Goal: Information Seeking & Learning: Learn about a topic

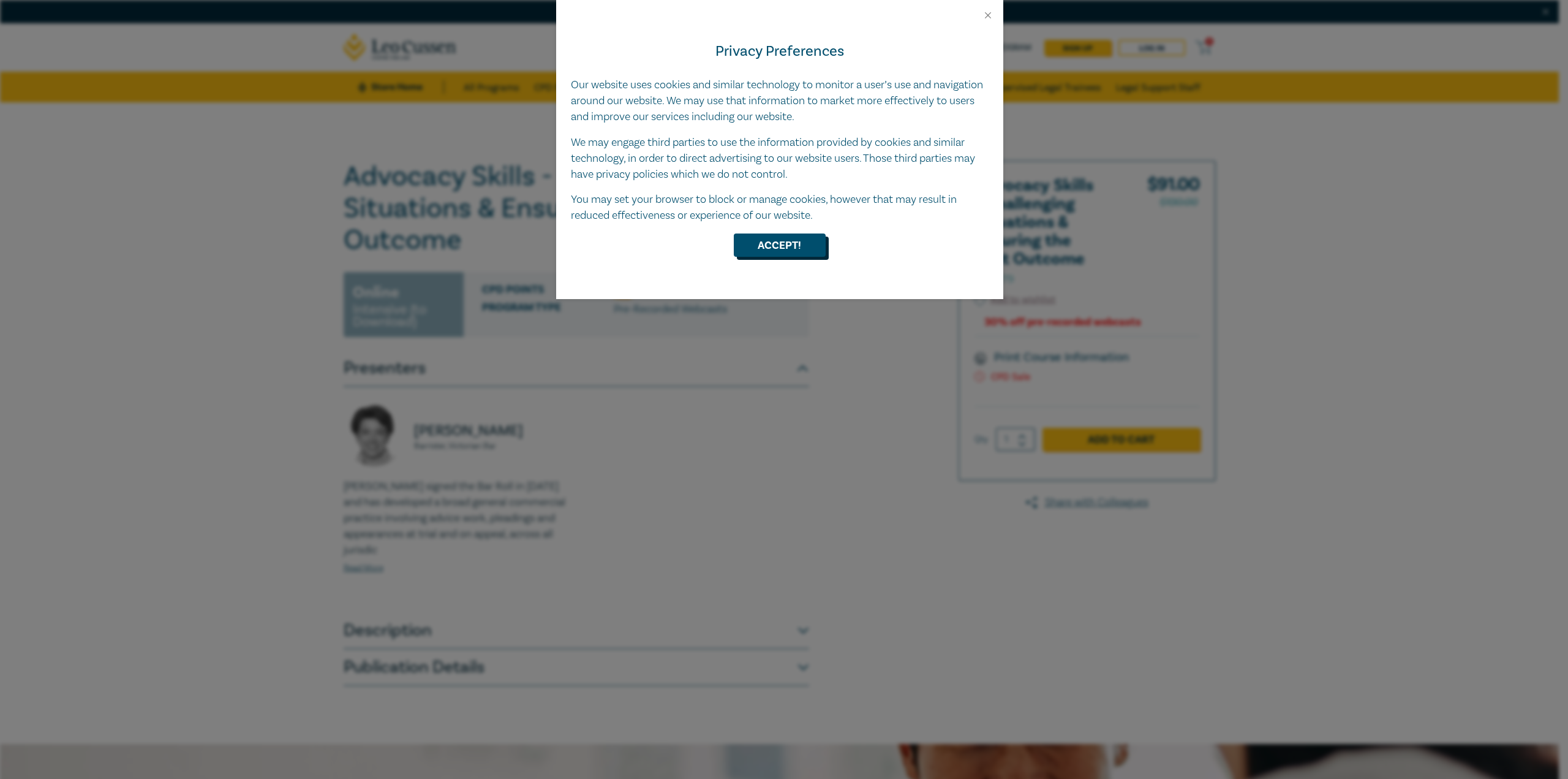
click at [782, 247] on button "Accept!" at bounding box center [779, 245] width 92 height 23
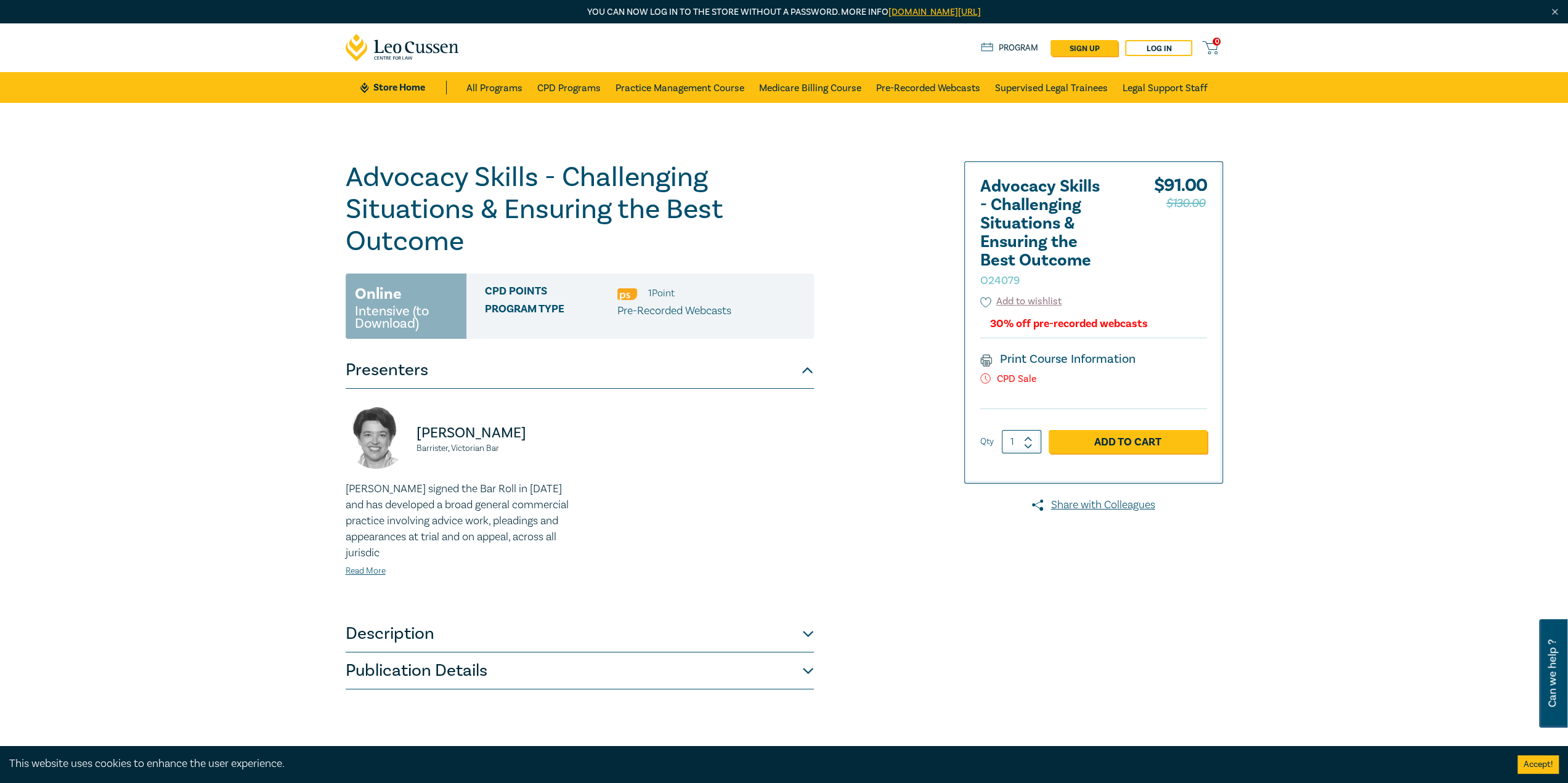
click at [800, 635] on button "Description" at bounding box center [580, 634] width 469 height 37
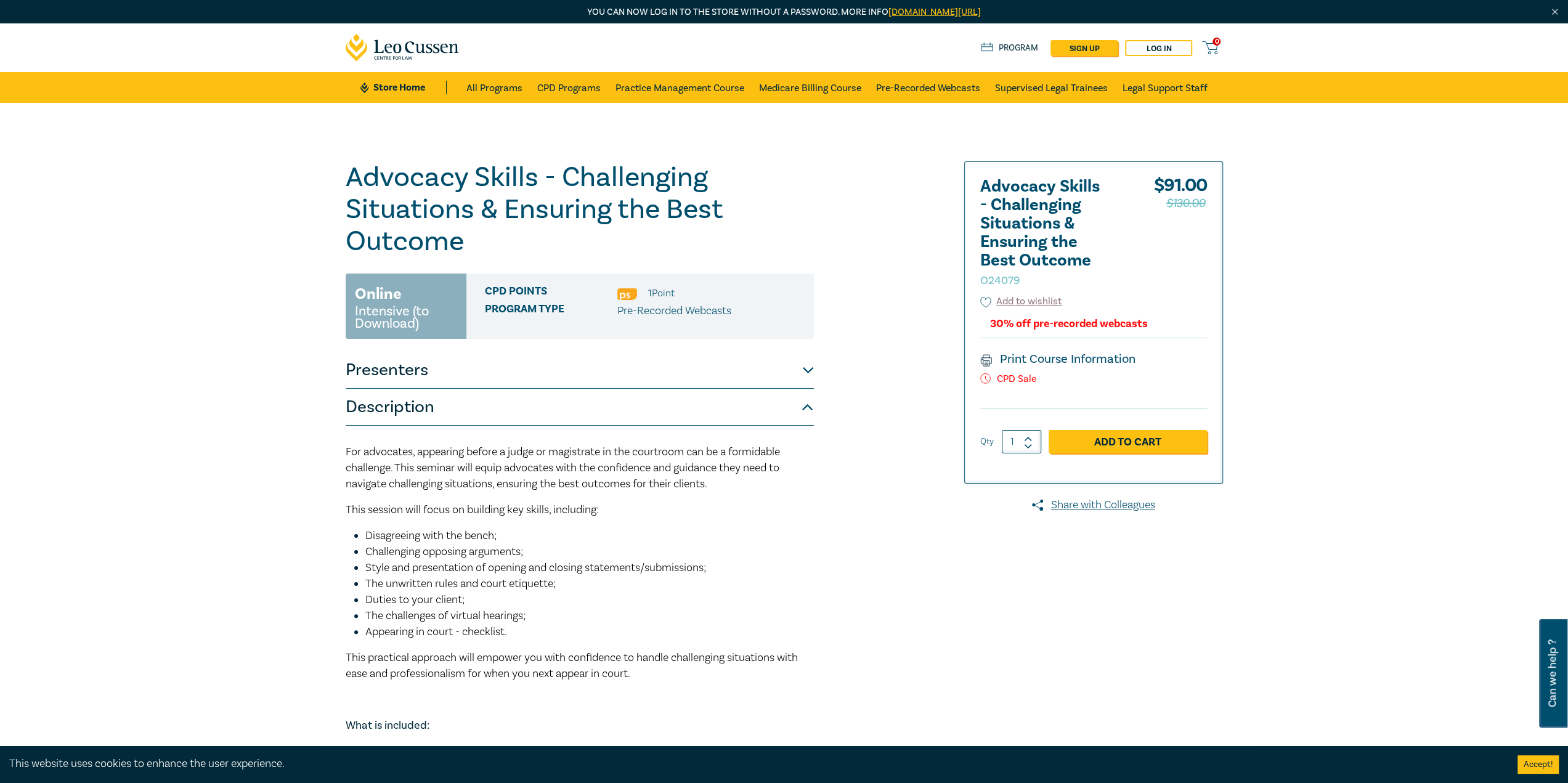
click at [394, 93] on link "Store Home" at bounding box center [403, 87] width 86 height 14
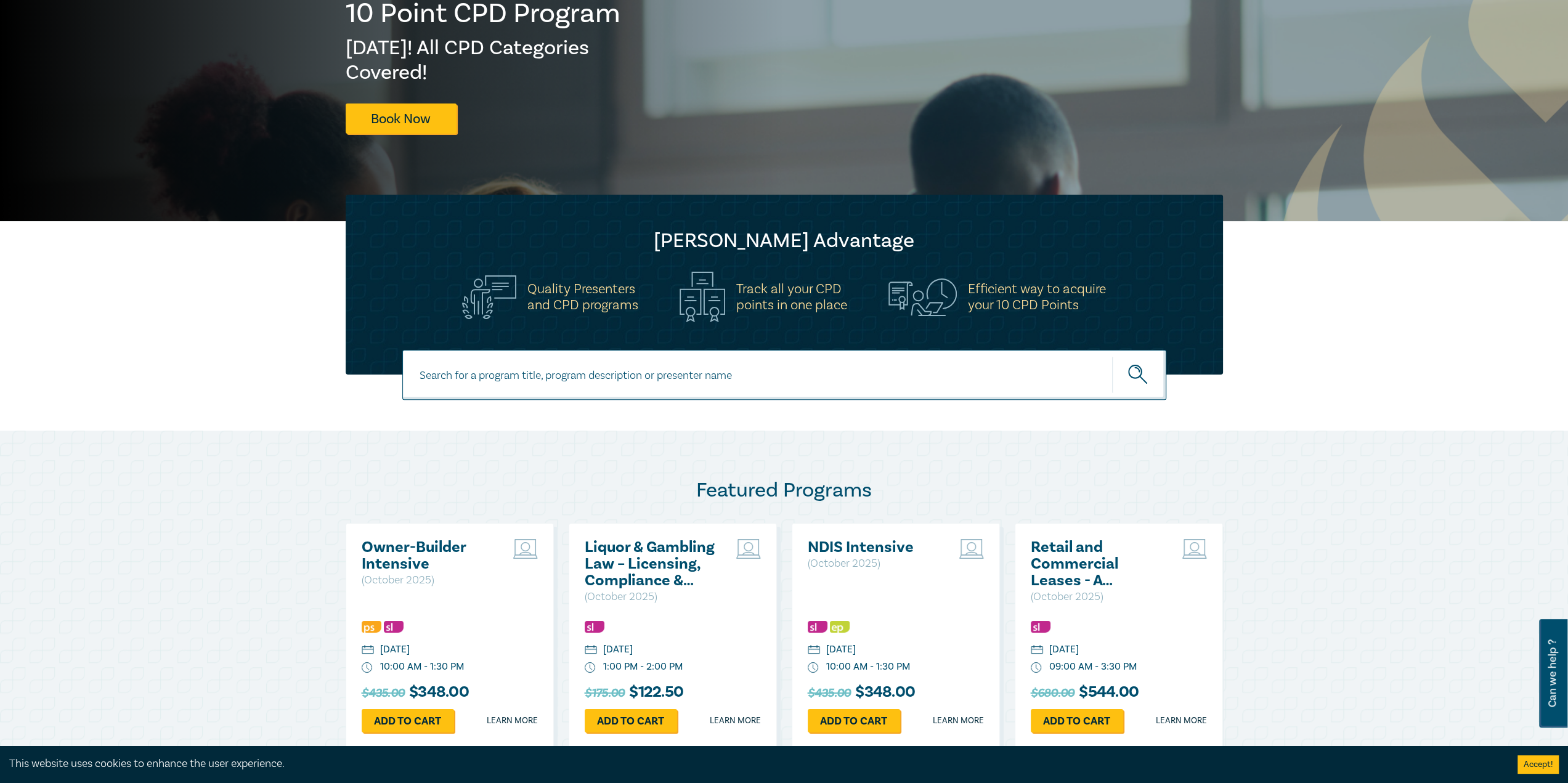
scroll to position [308, 0]
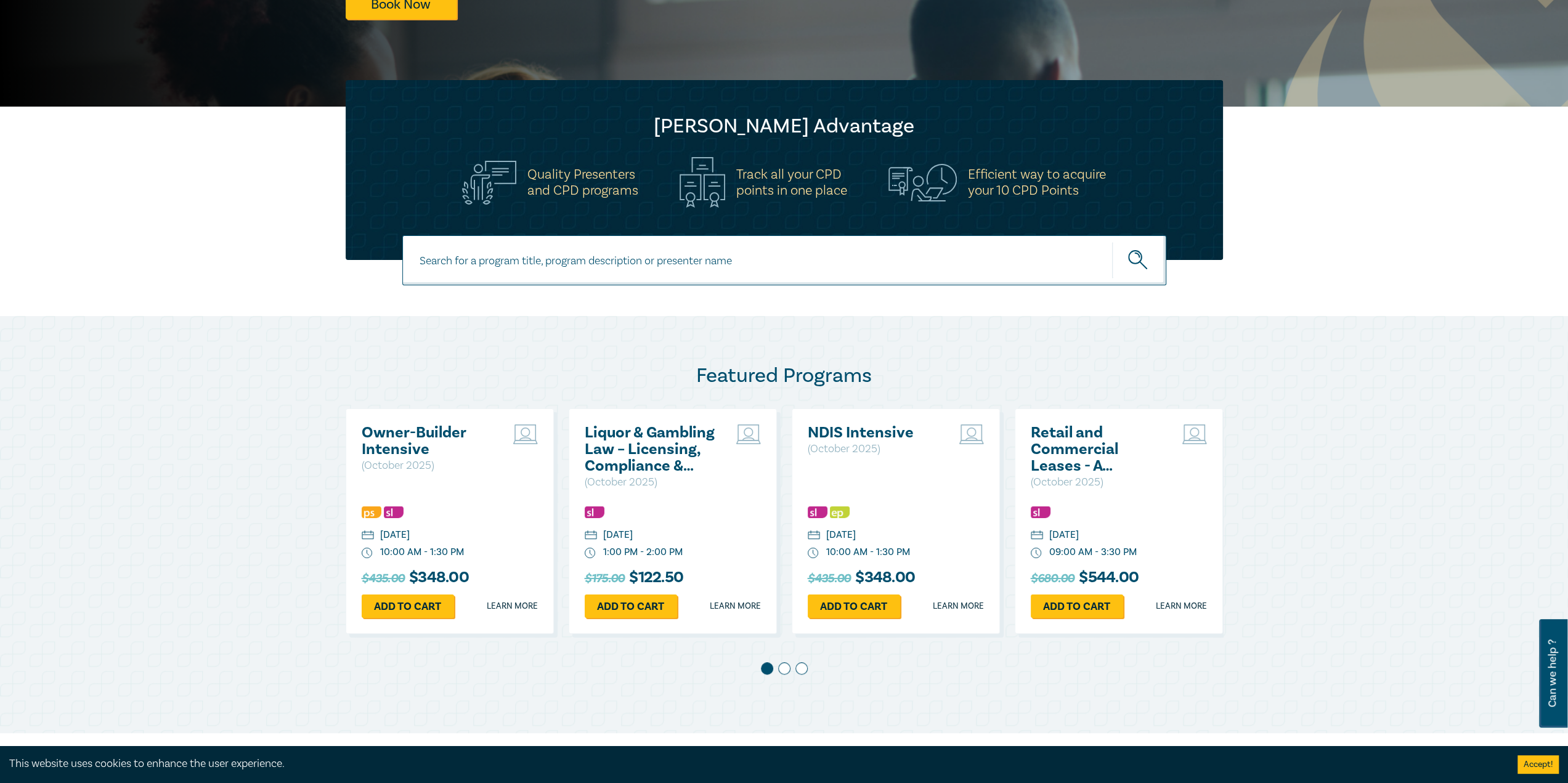
click at [851, 267] on input at bounding box center [784, 260] width 764 height 50
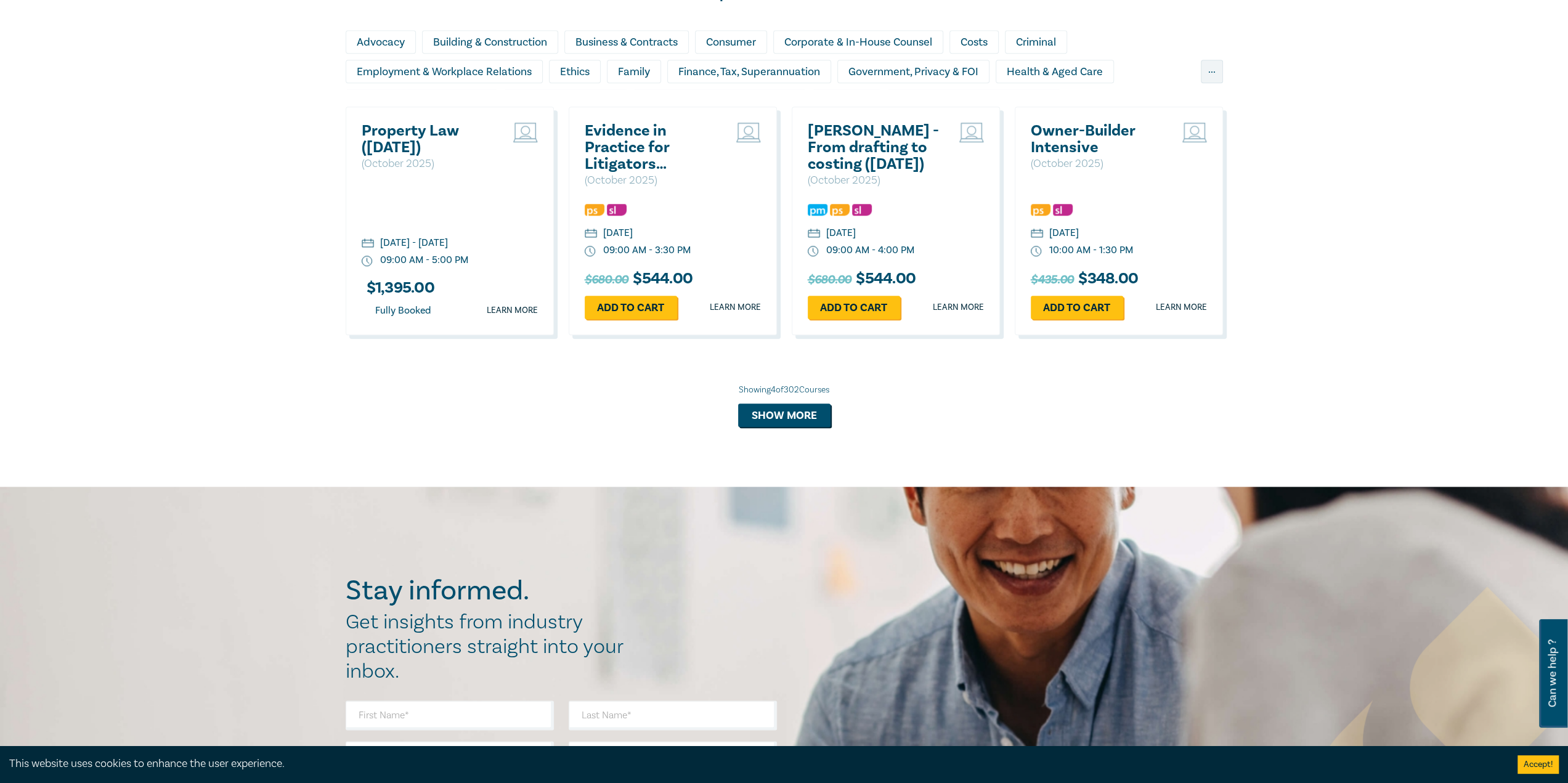
scroll to position [1109, 0]
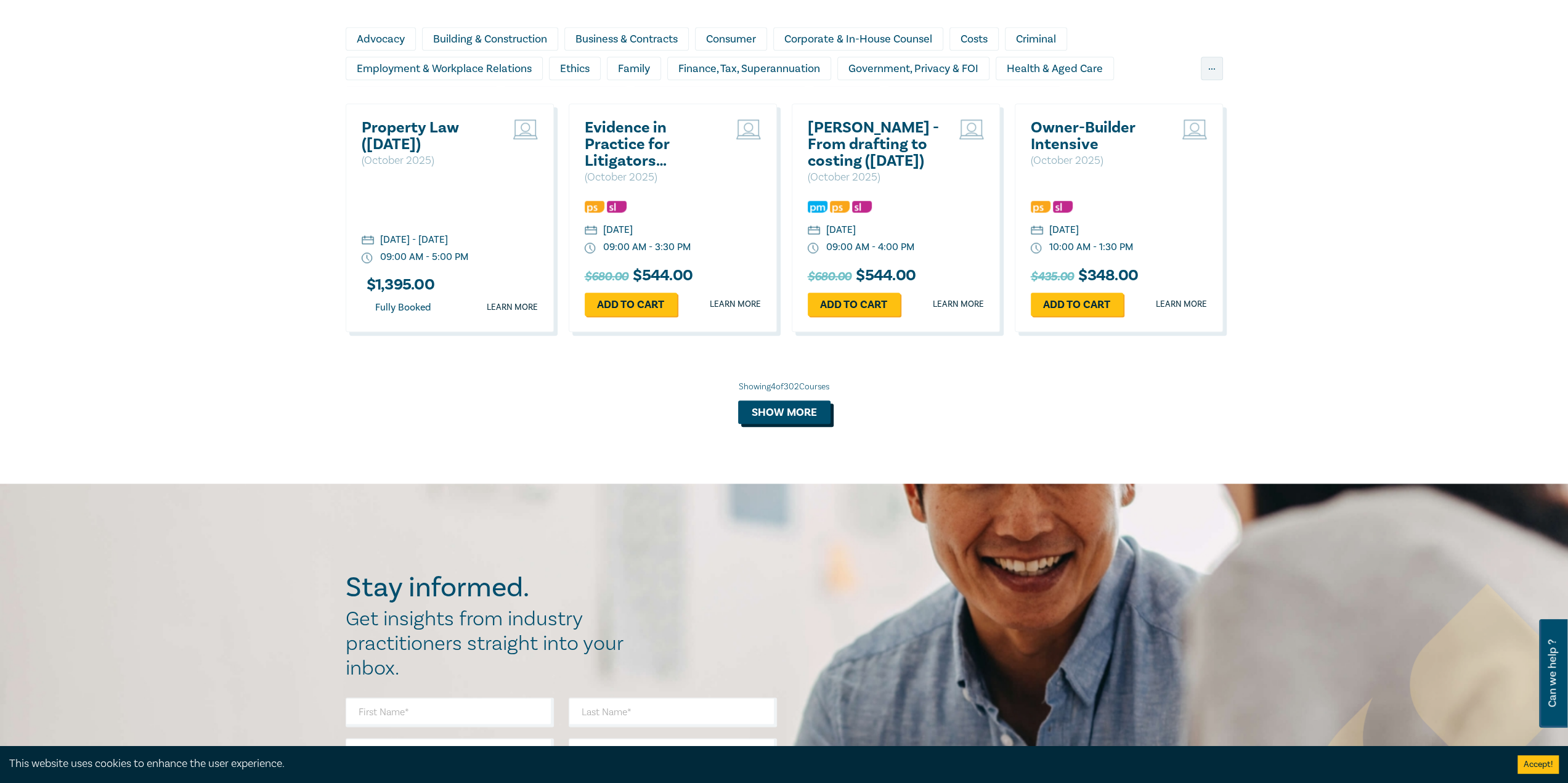
click at [795, 410] on button "Show more" at bounding box center [784, 412] width 92 height 23
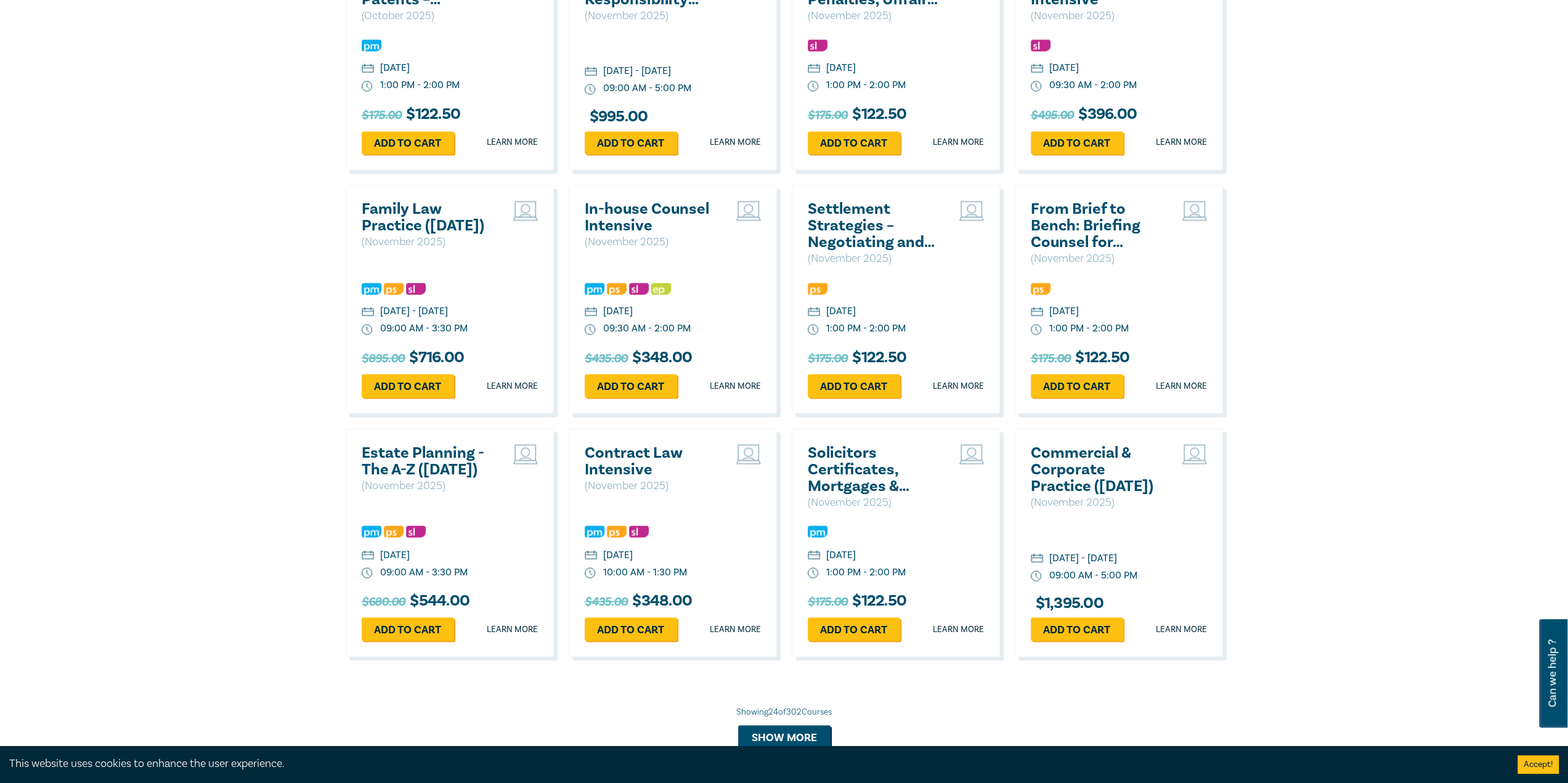
scroll to position [2094, 0]
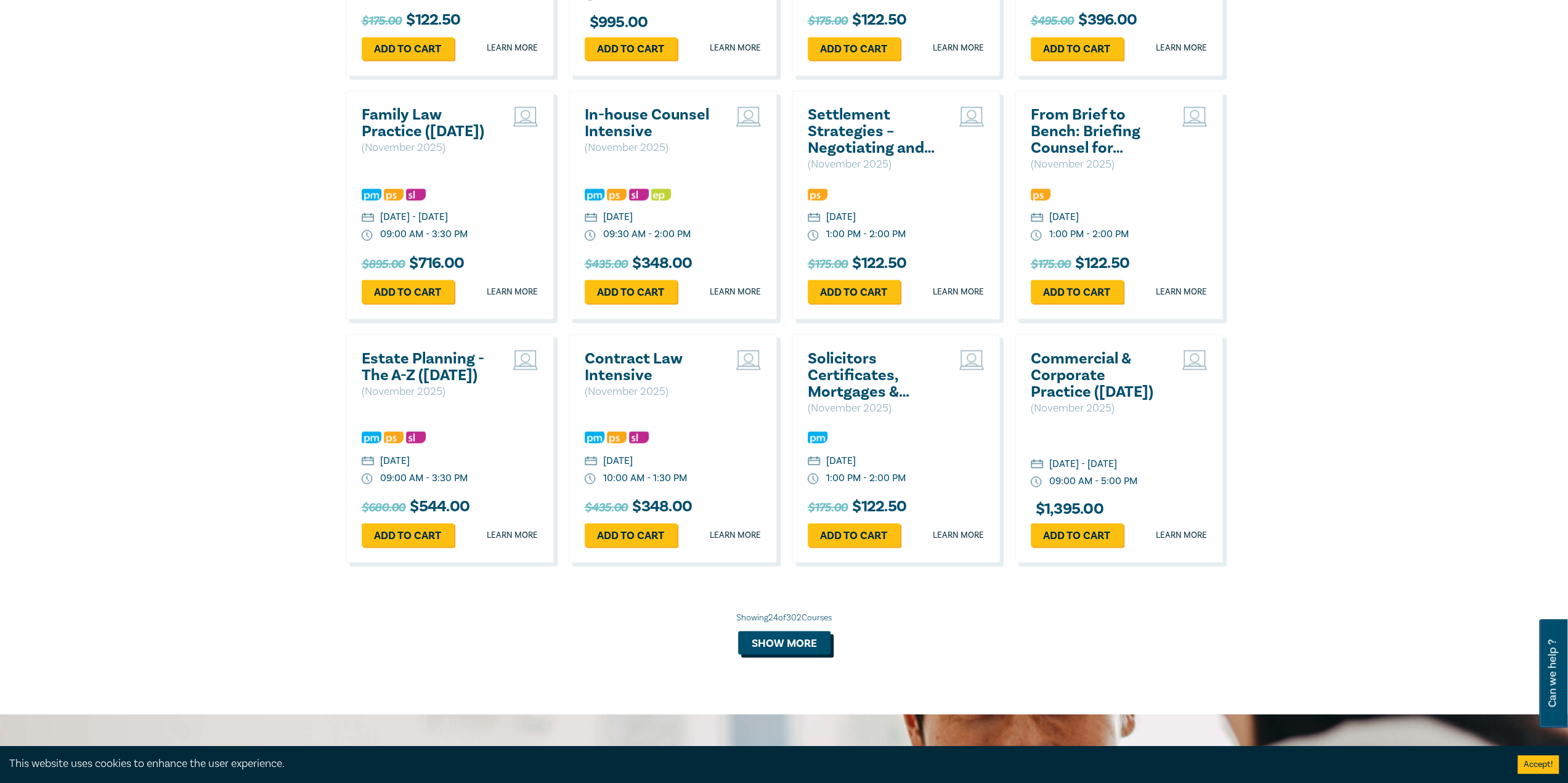
click at [796, 654] on button "Show more" at bounding box center [784, 642] width 92 height 23
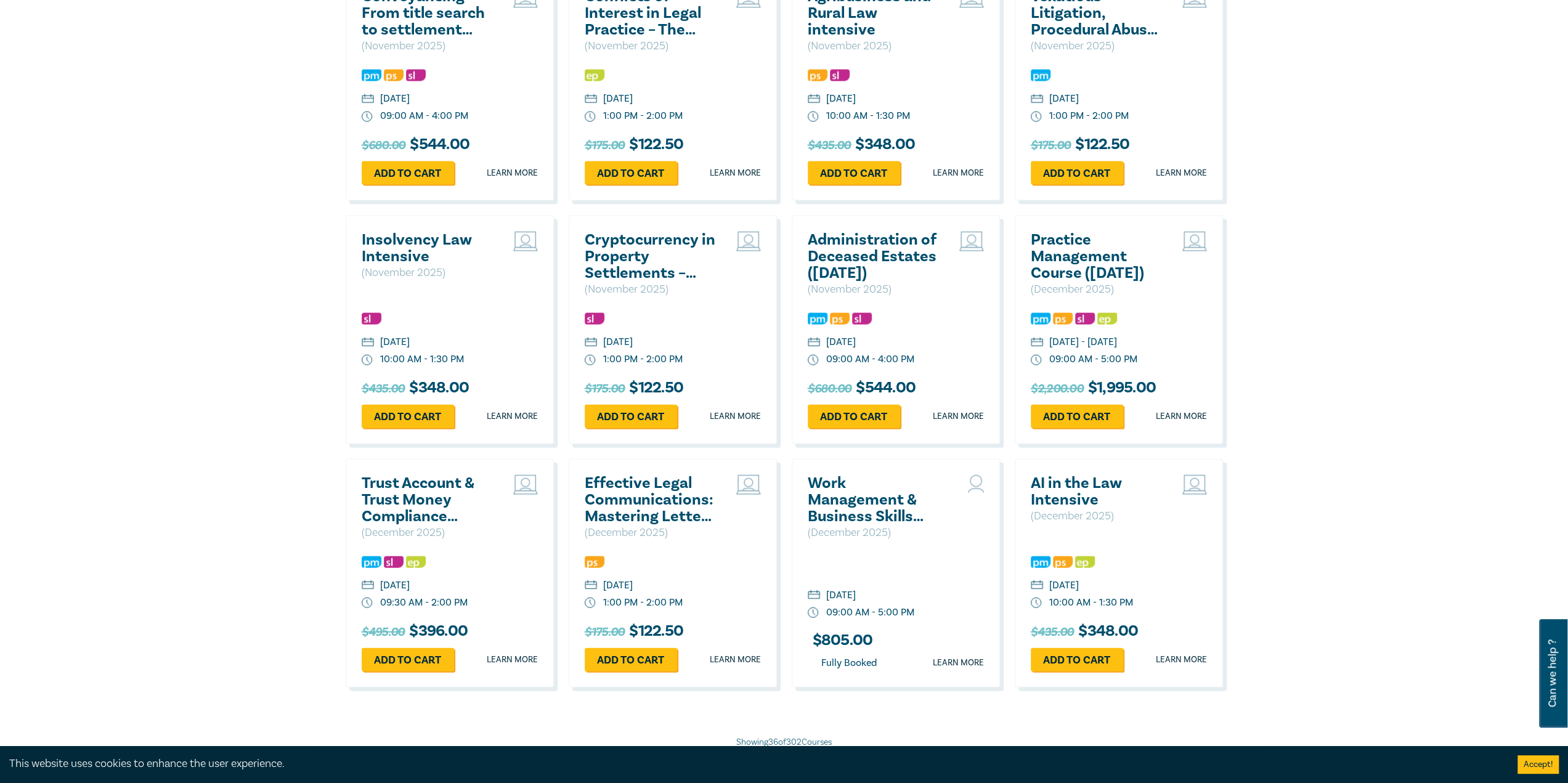
scroll to position [2895, 0]
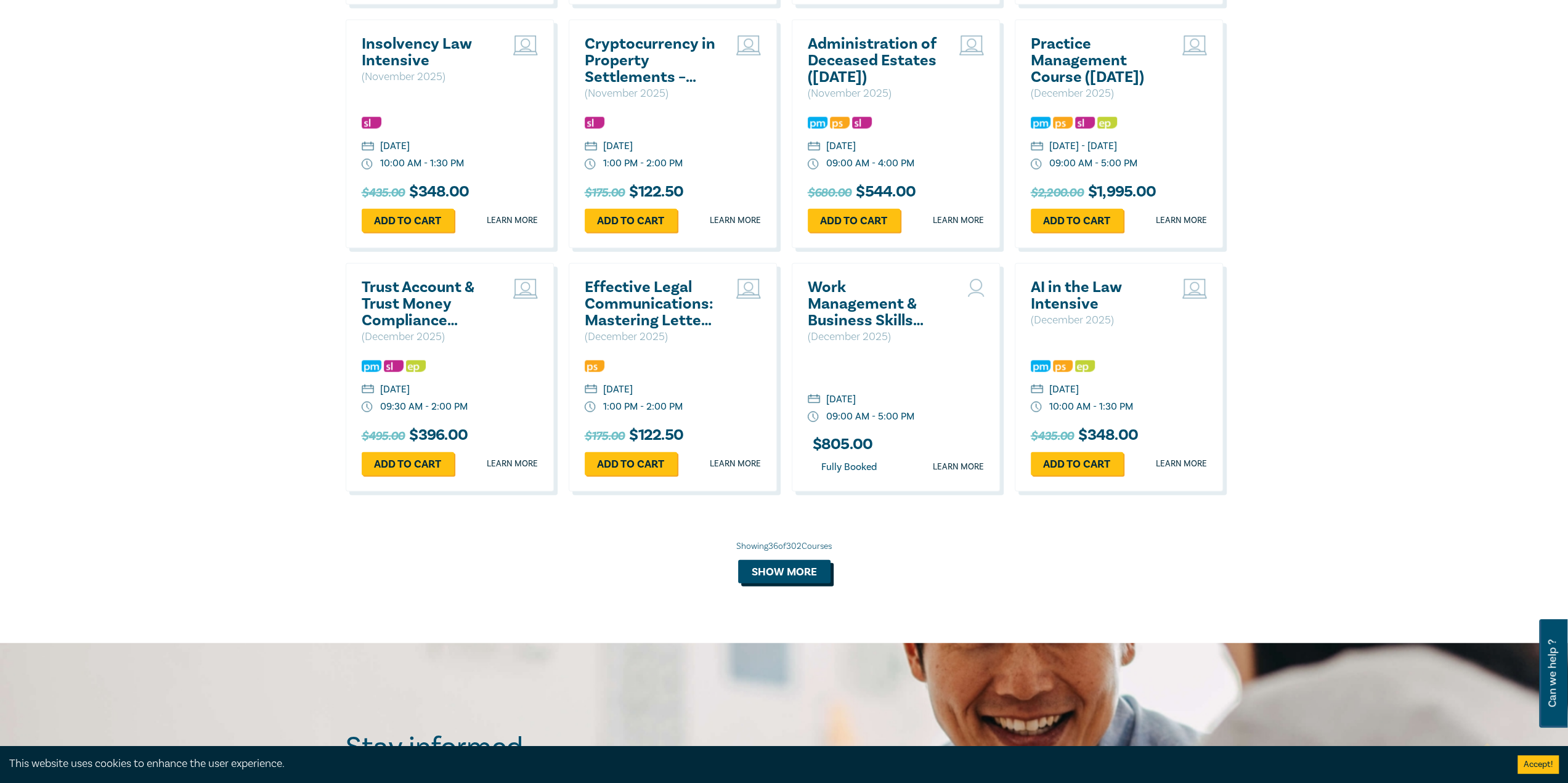
click at [799, 583] on button "Show more" at bounding box center [784, 572] width 92 height 23
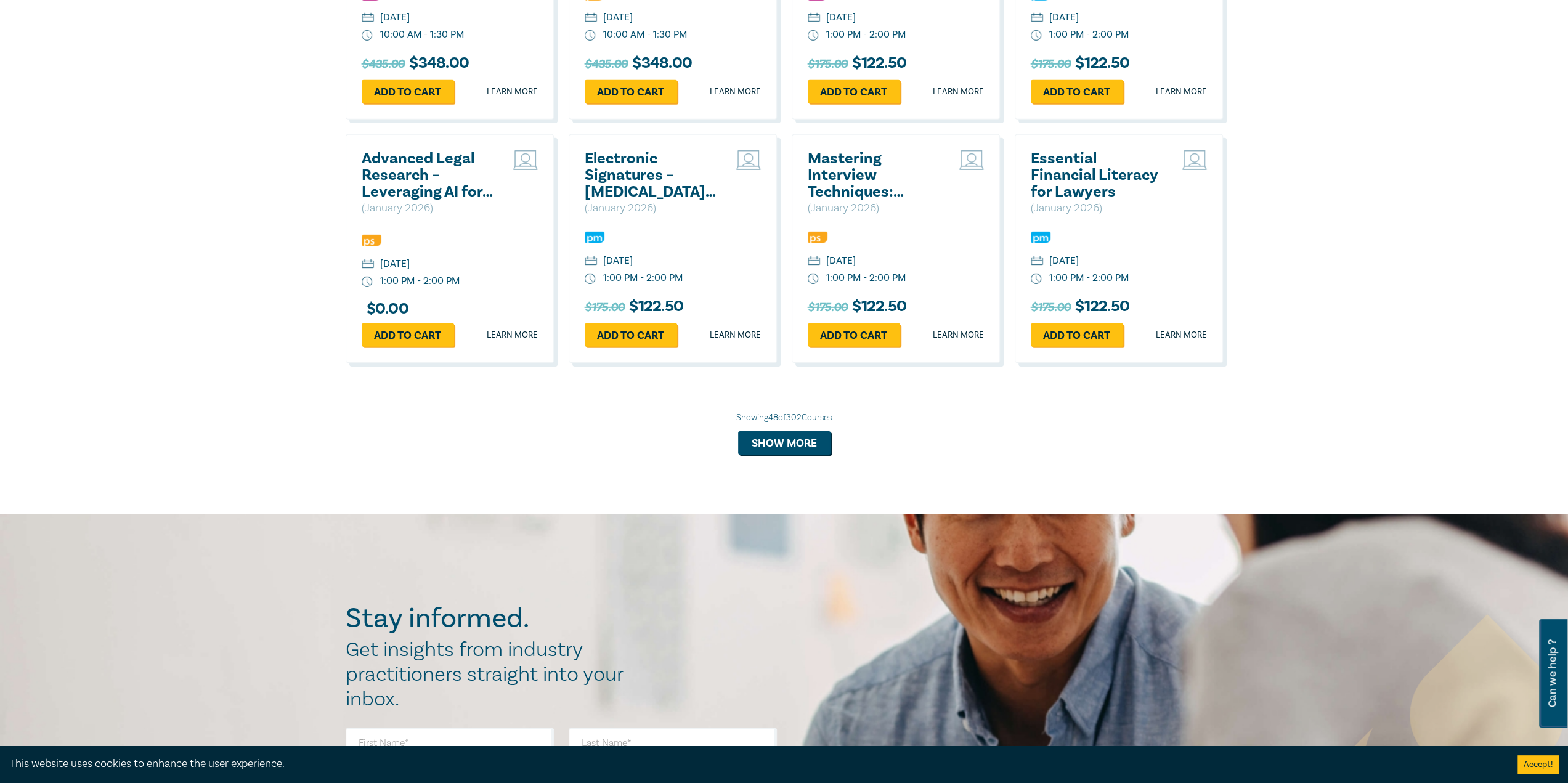
scroll to position [3757, 0]
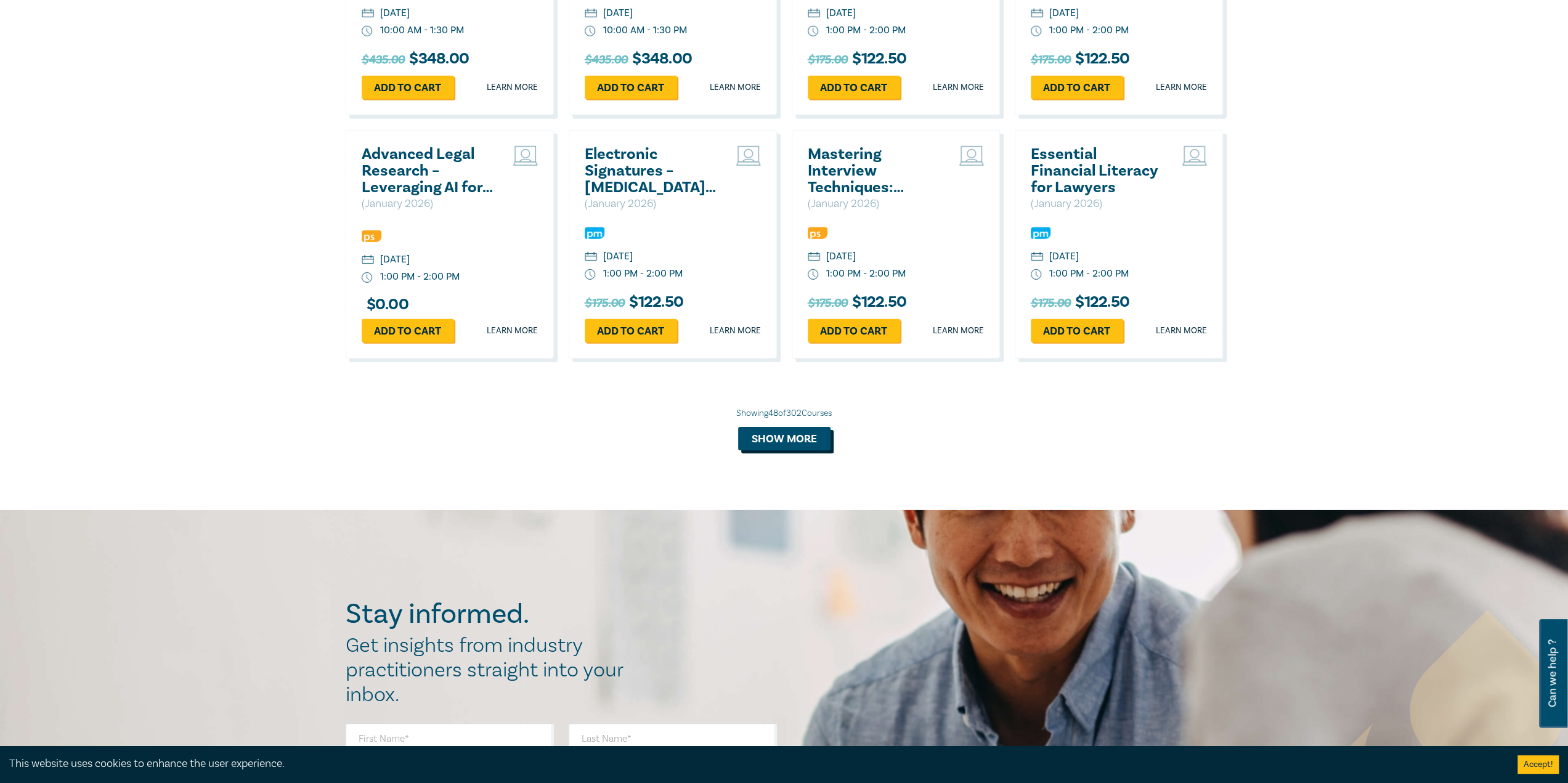
click at [768, 450] on button "Show more" at bounding box center [784, 439] width 92 height 23
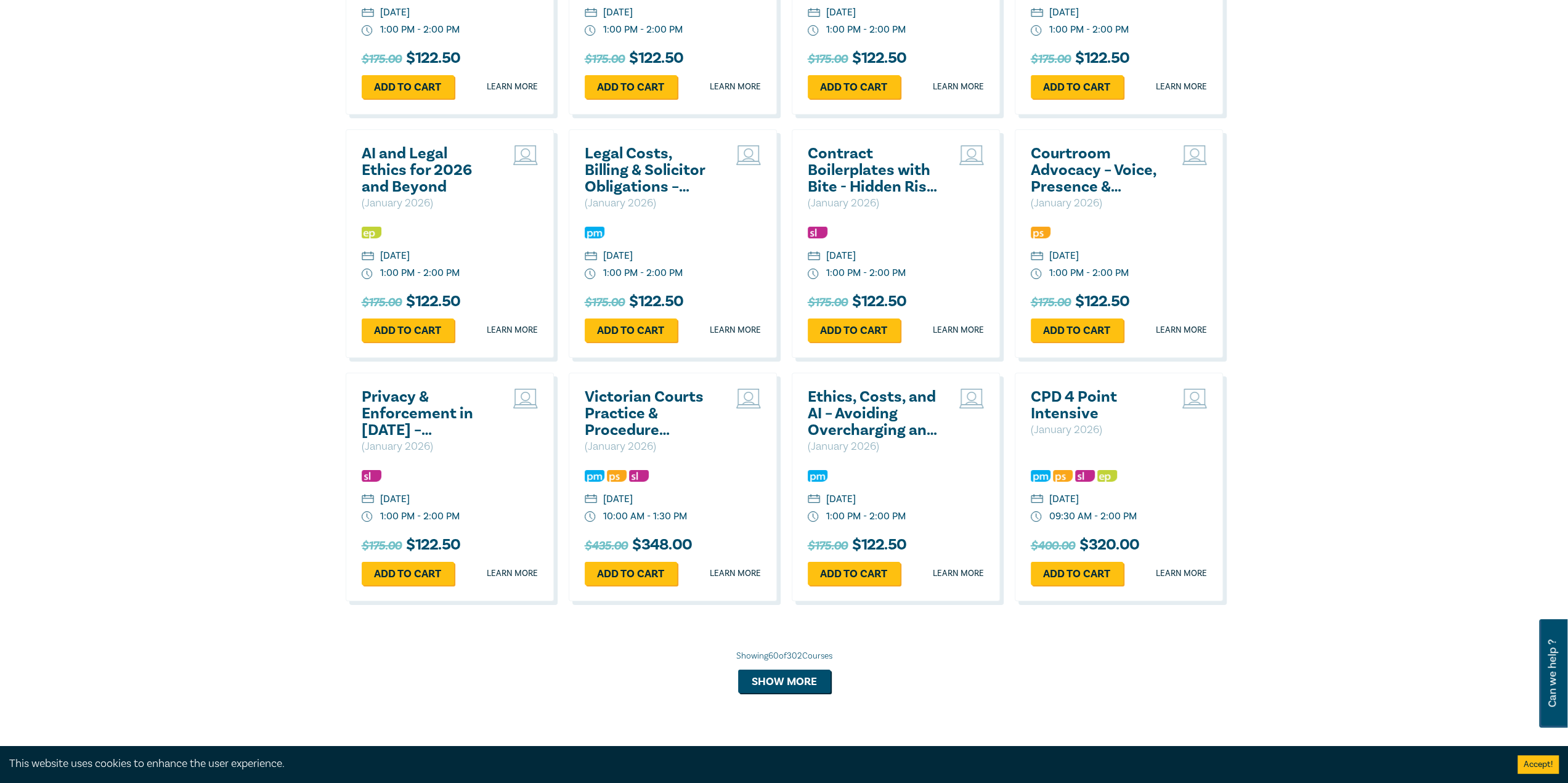
scroll to position [4311, 0]
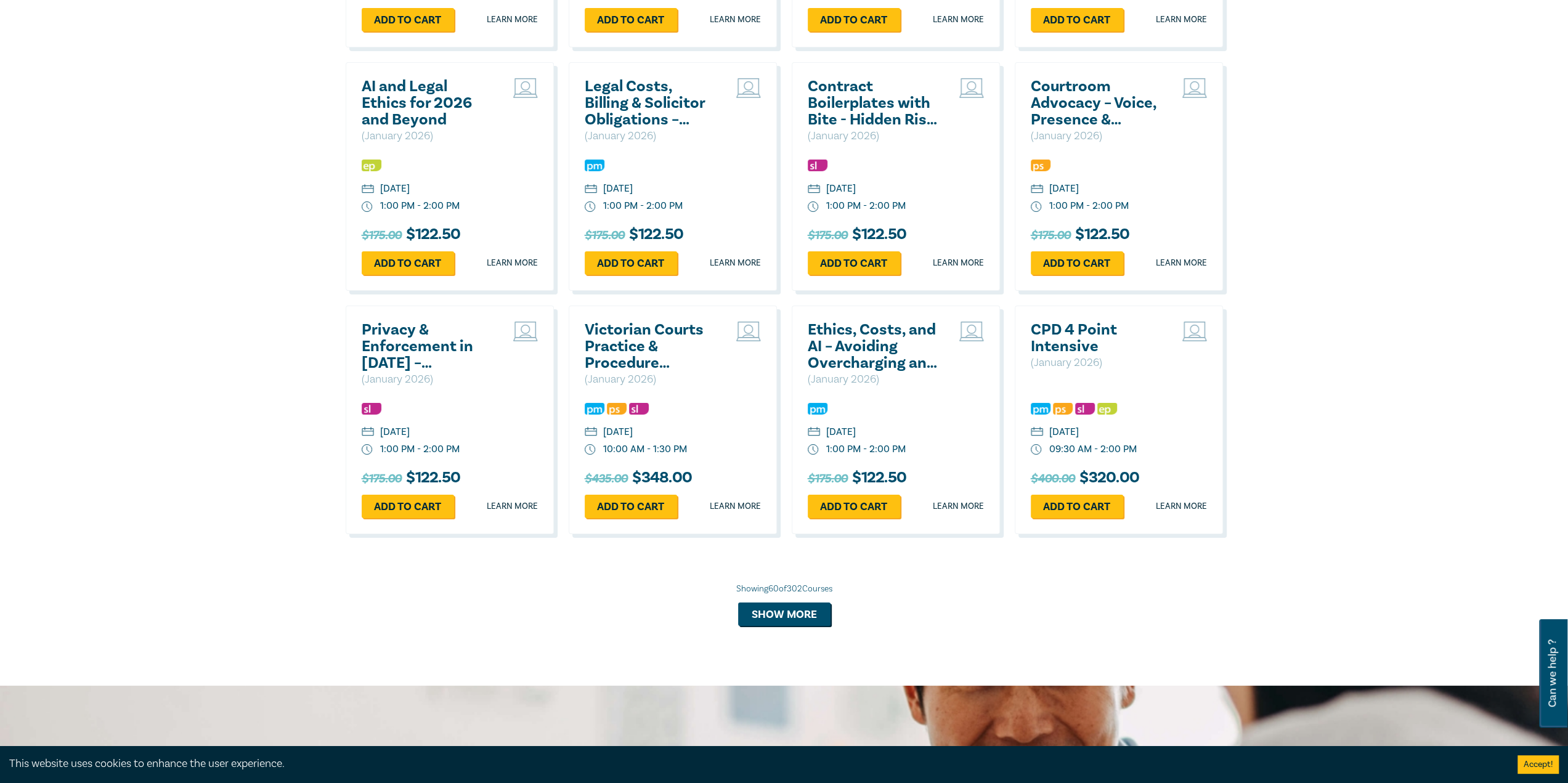
click at [1083, 128] on h2 "Courtroom Advocacy – Voice, Presence & Persuasion" at bounding box center [1097, 103] width 132 height 50
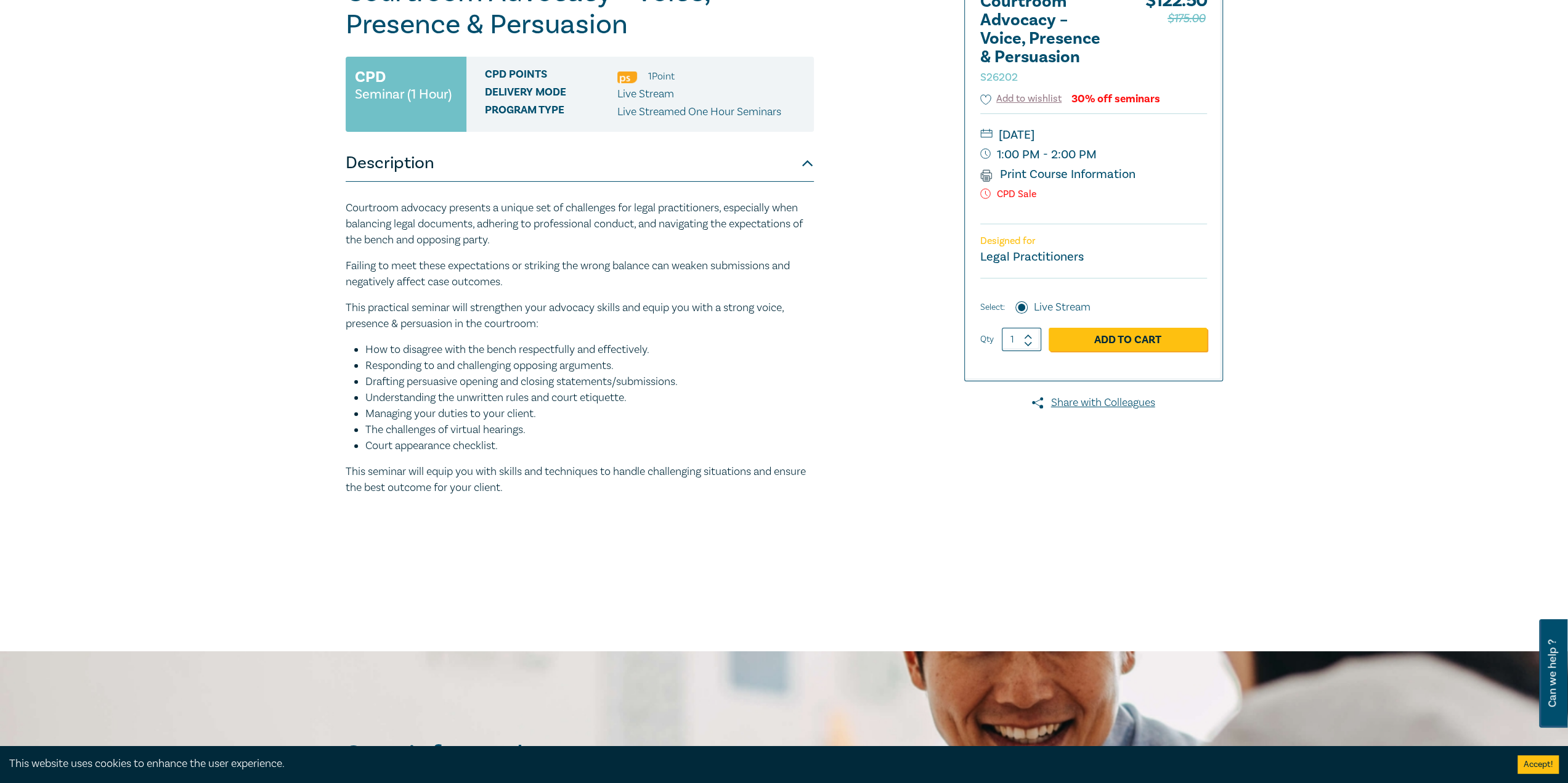
scroll to position [123, 0]
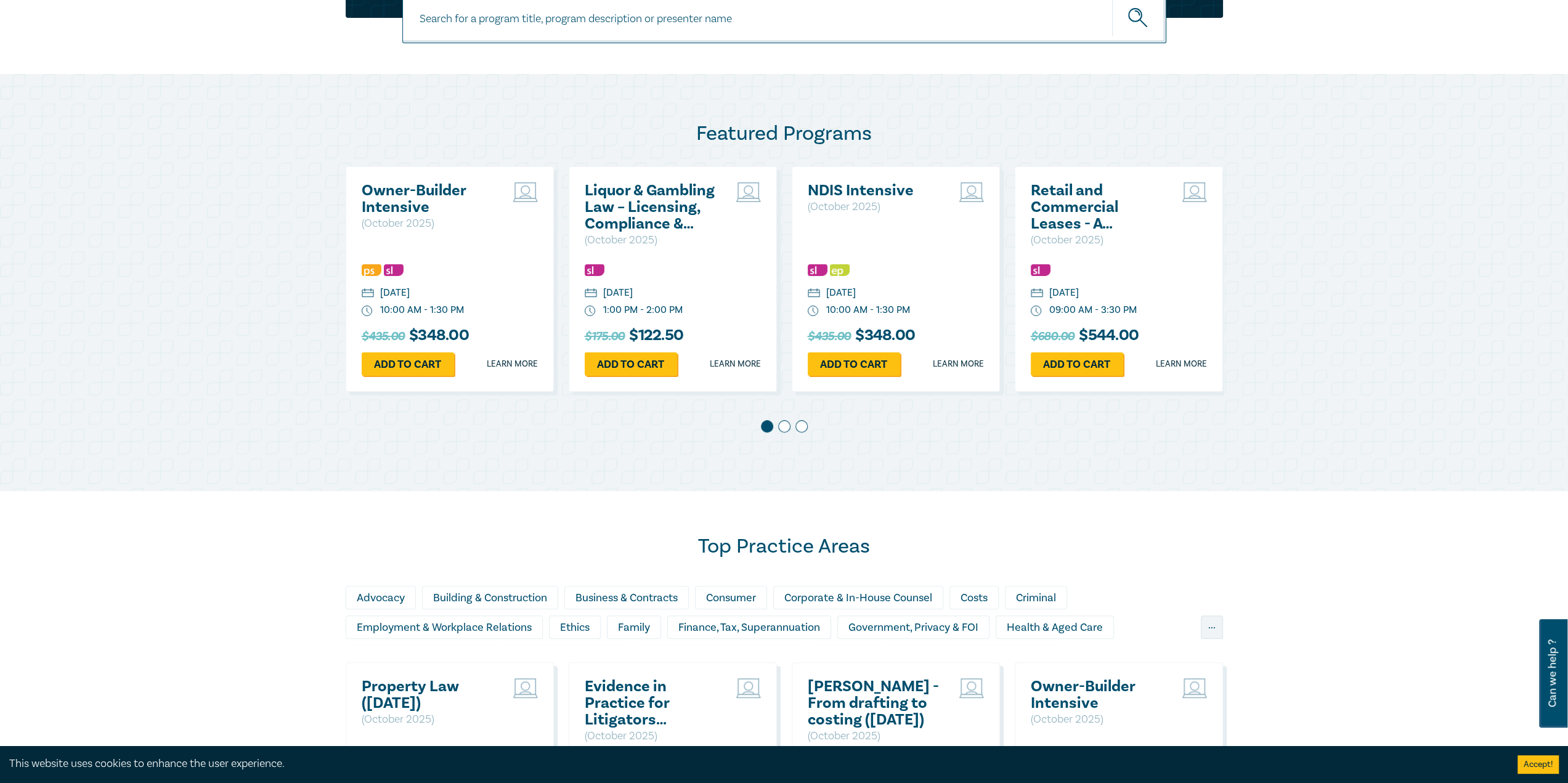
scroll to position [493, 0]
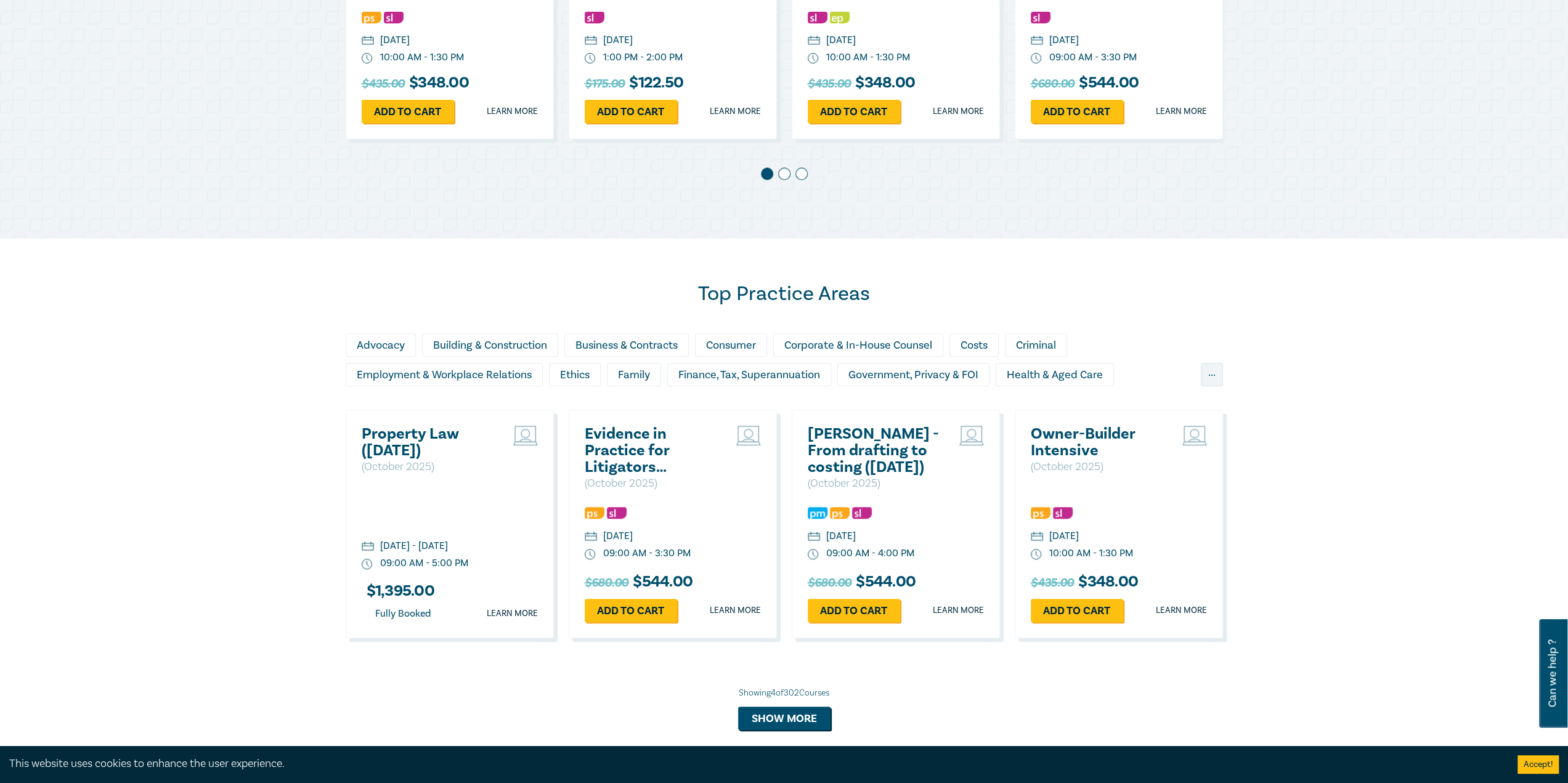
scroll to position [801, 0]
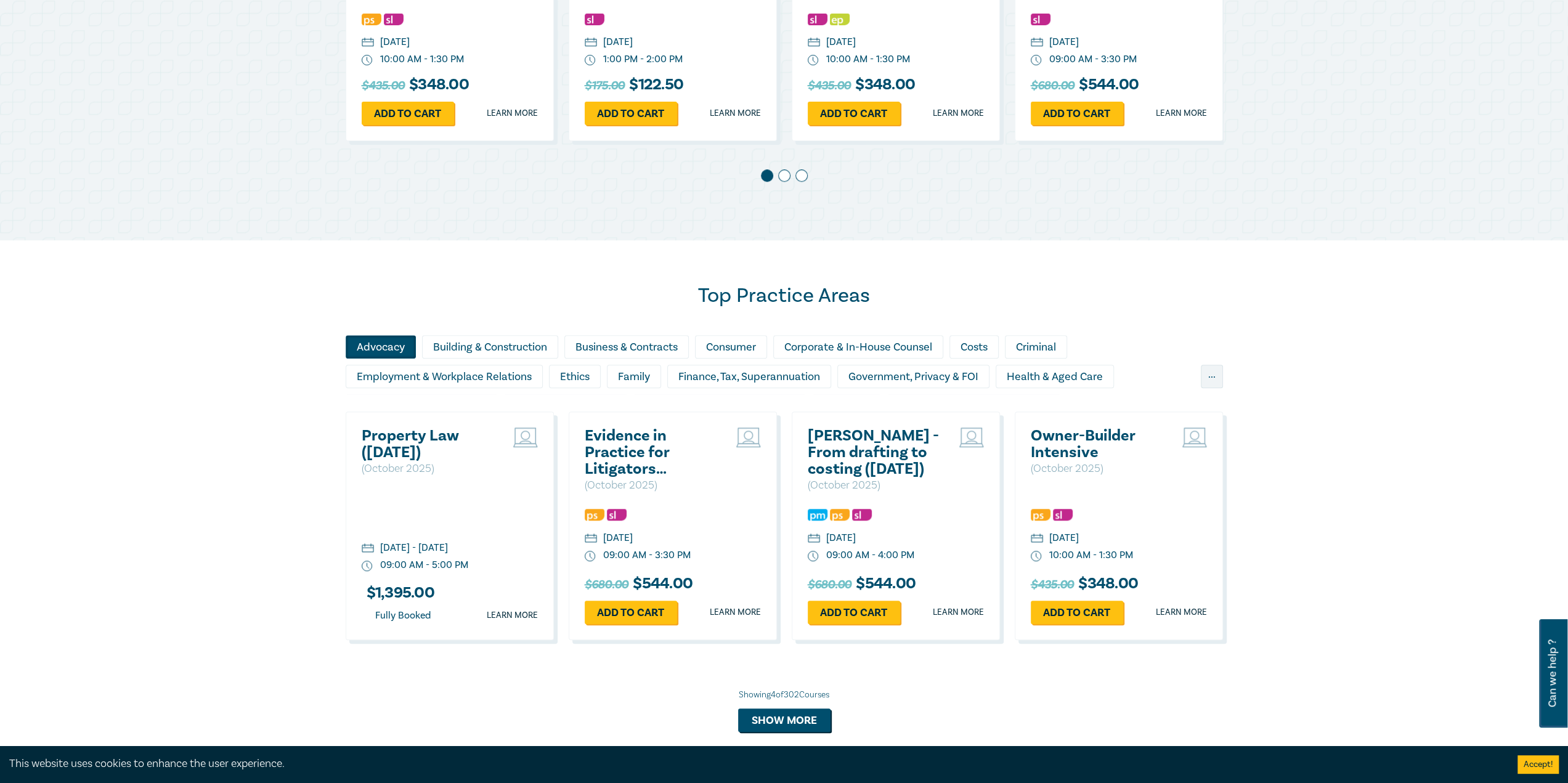
click at [387, 344] on div "Advocacy" at bounding box center [381, 347] width 70 height 23
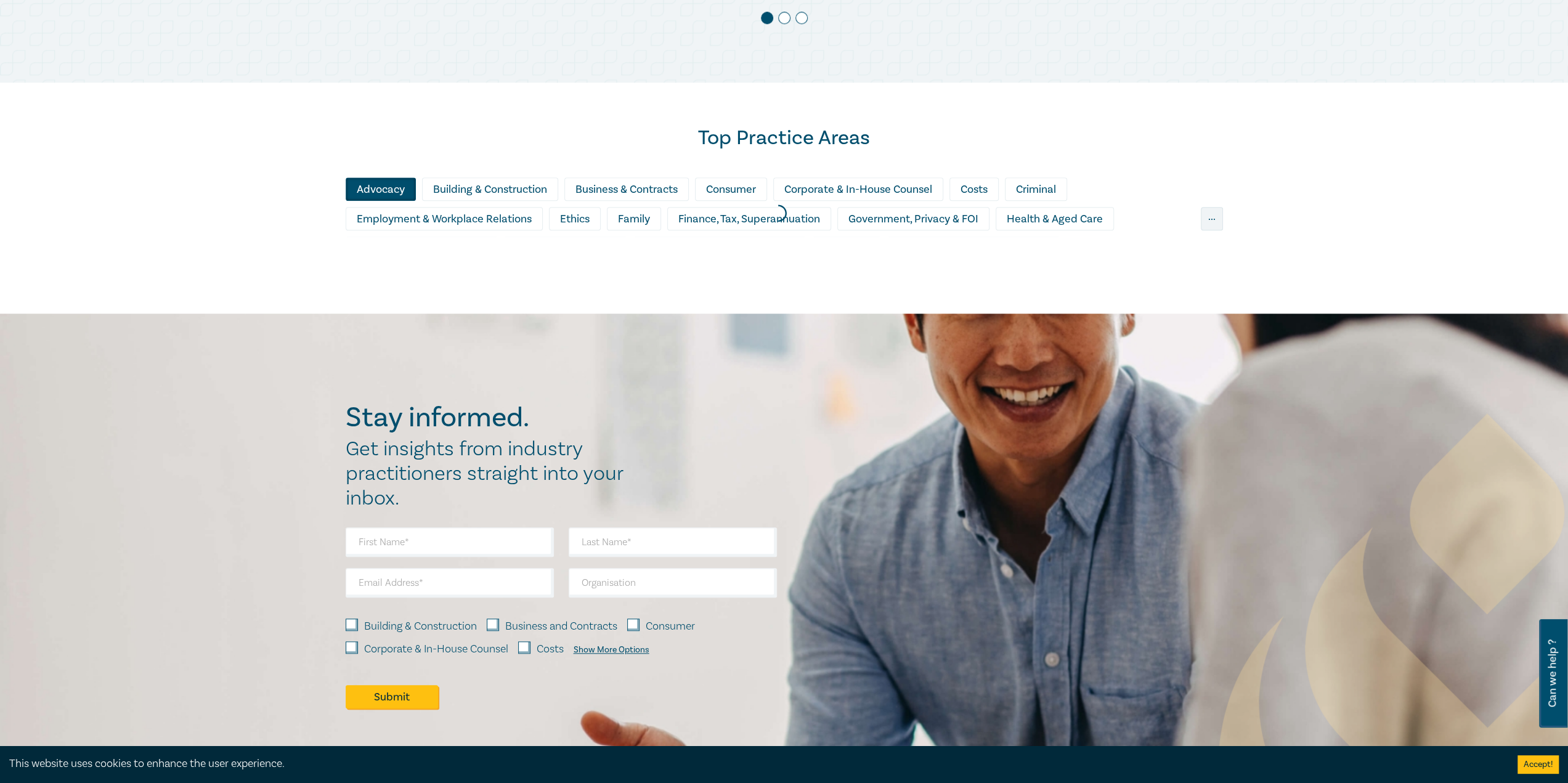
scroll to position [656, 0]
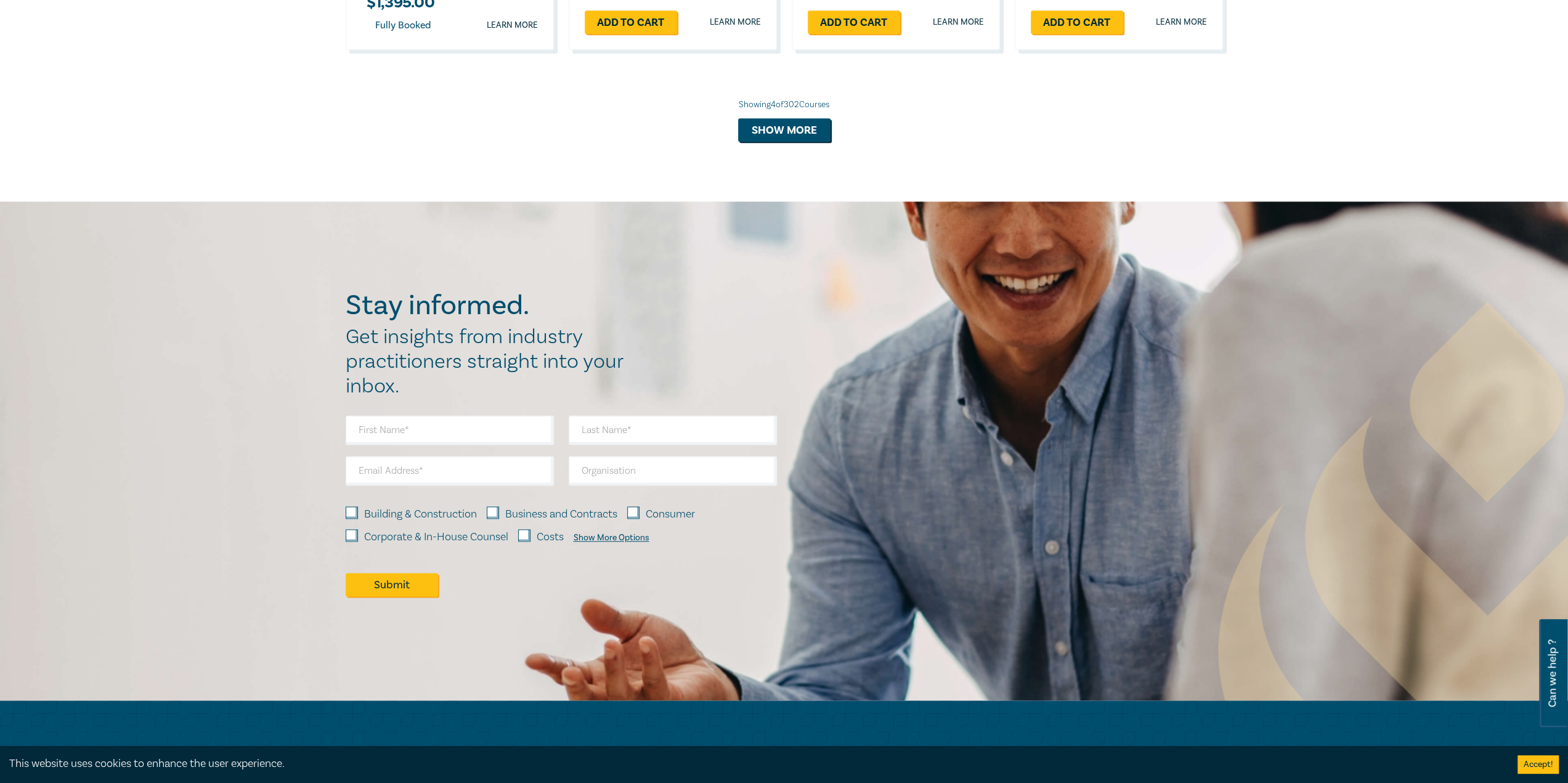
scroll to position [1272, 0]
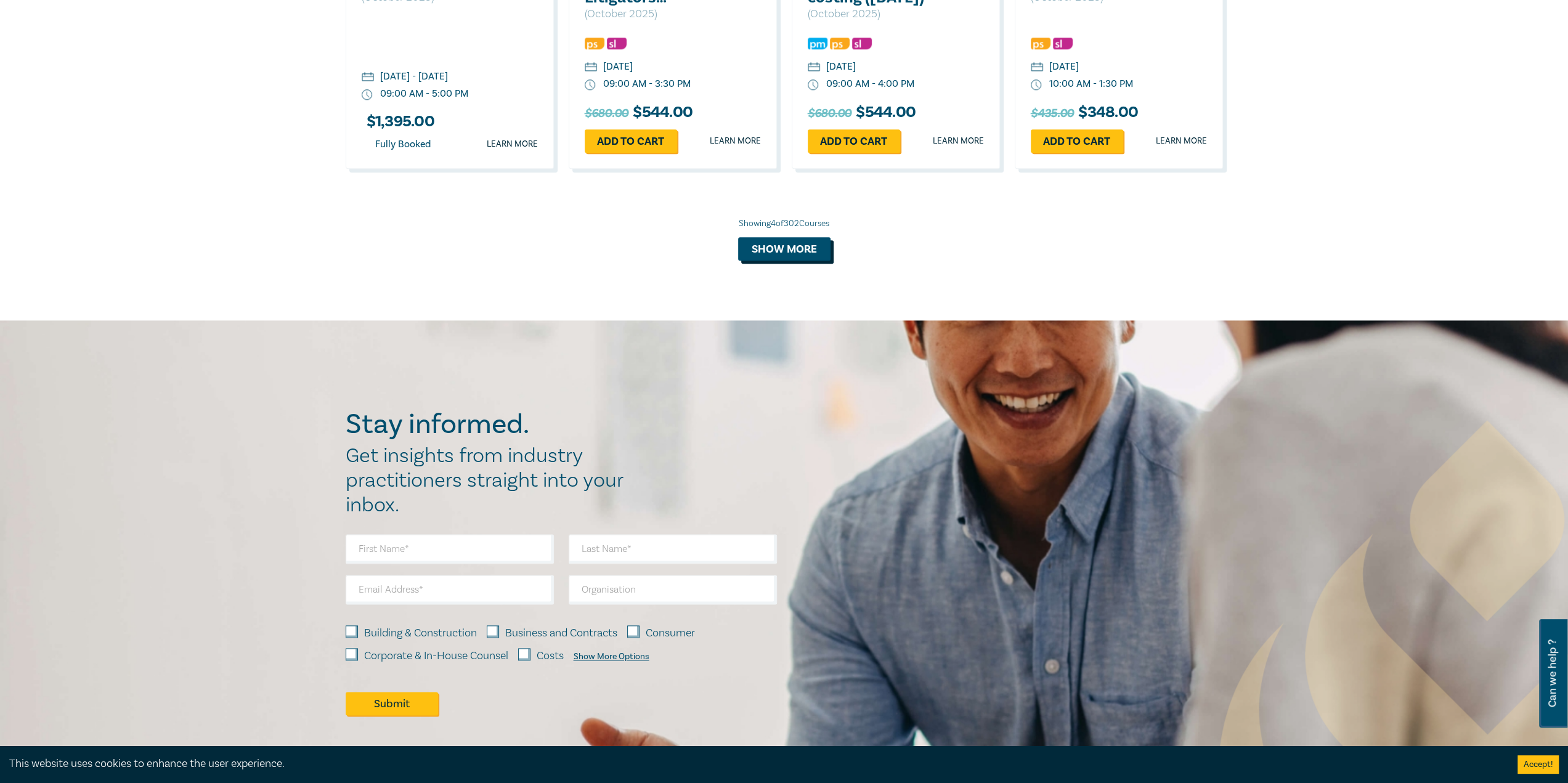
click at [777, 241] on button "Show more" at bounding box center [784, 249] width 92 height 23
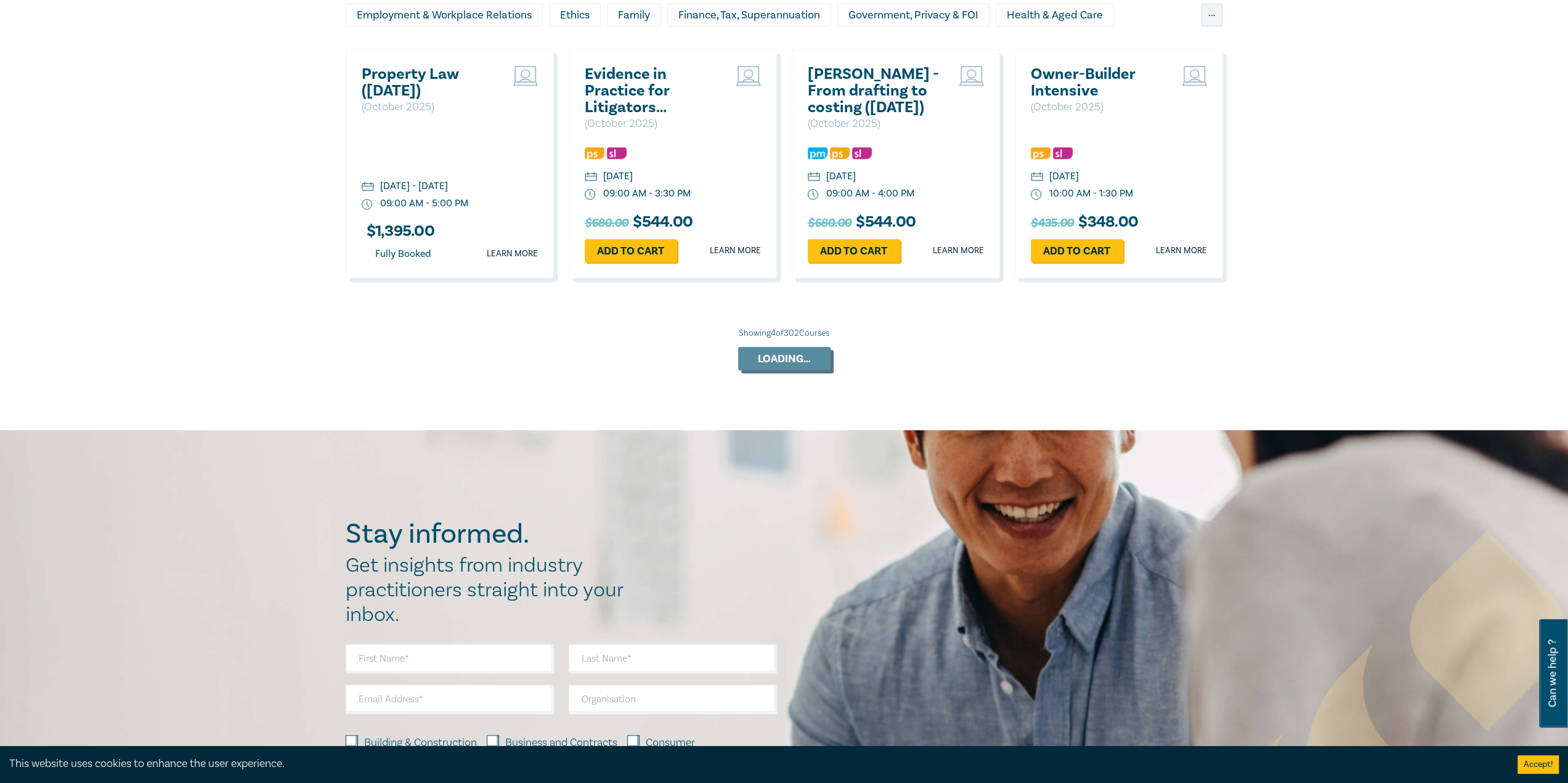
scroll to position [1026, 0]
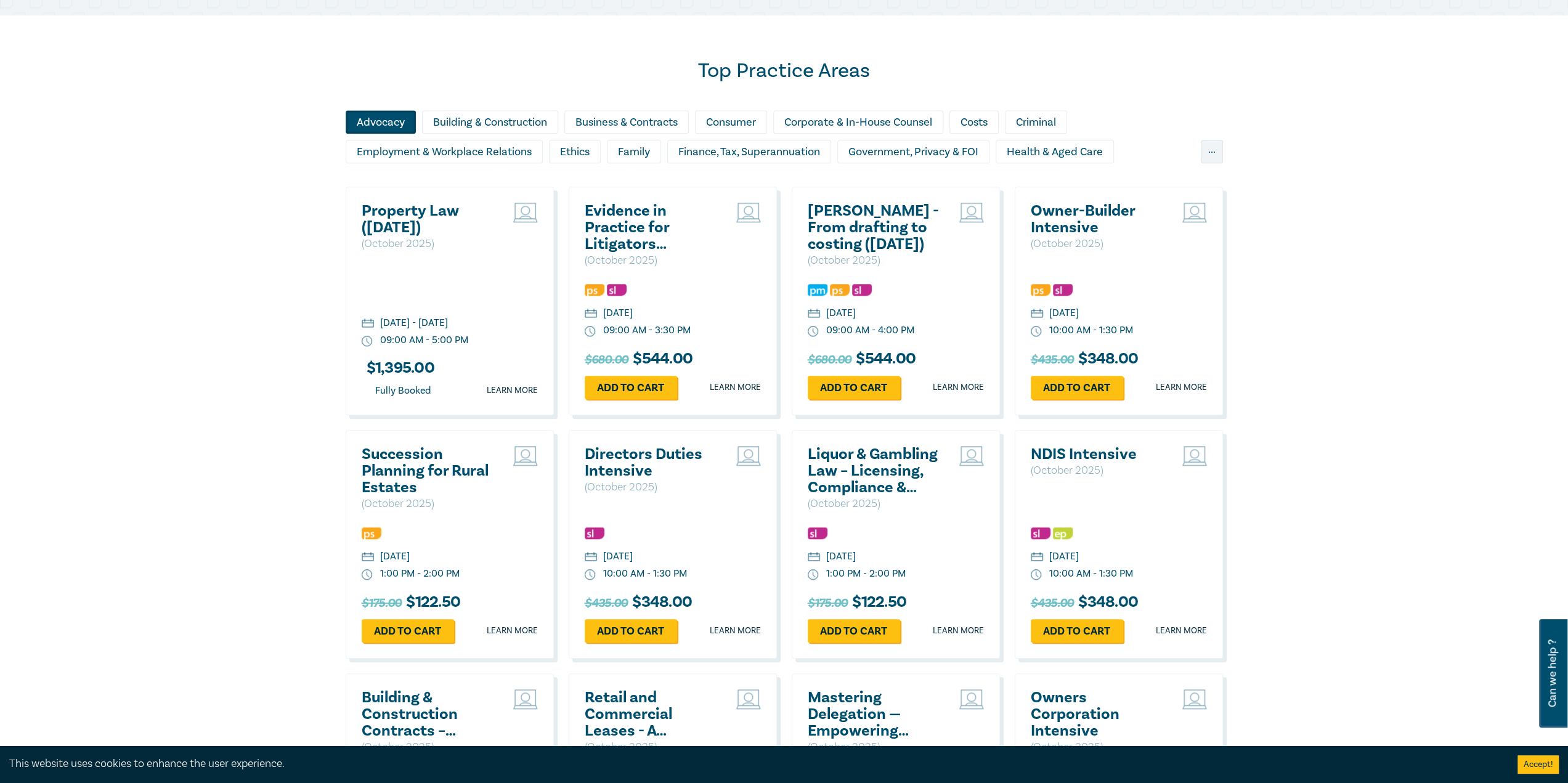
click at [390, 122] on div "Advocacy" at bounding box center [381, 122] width 70 height 23
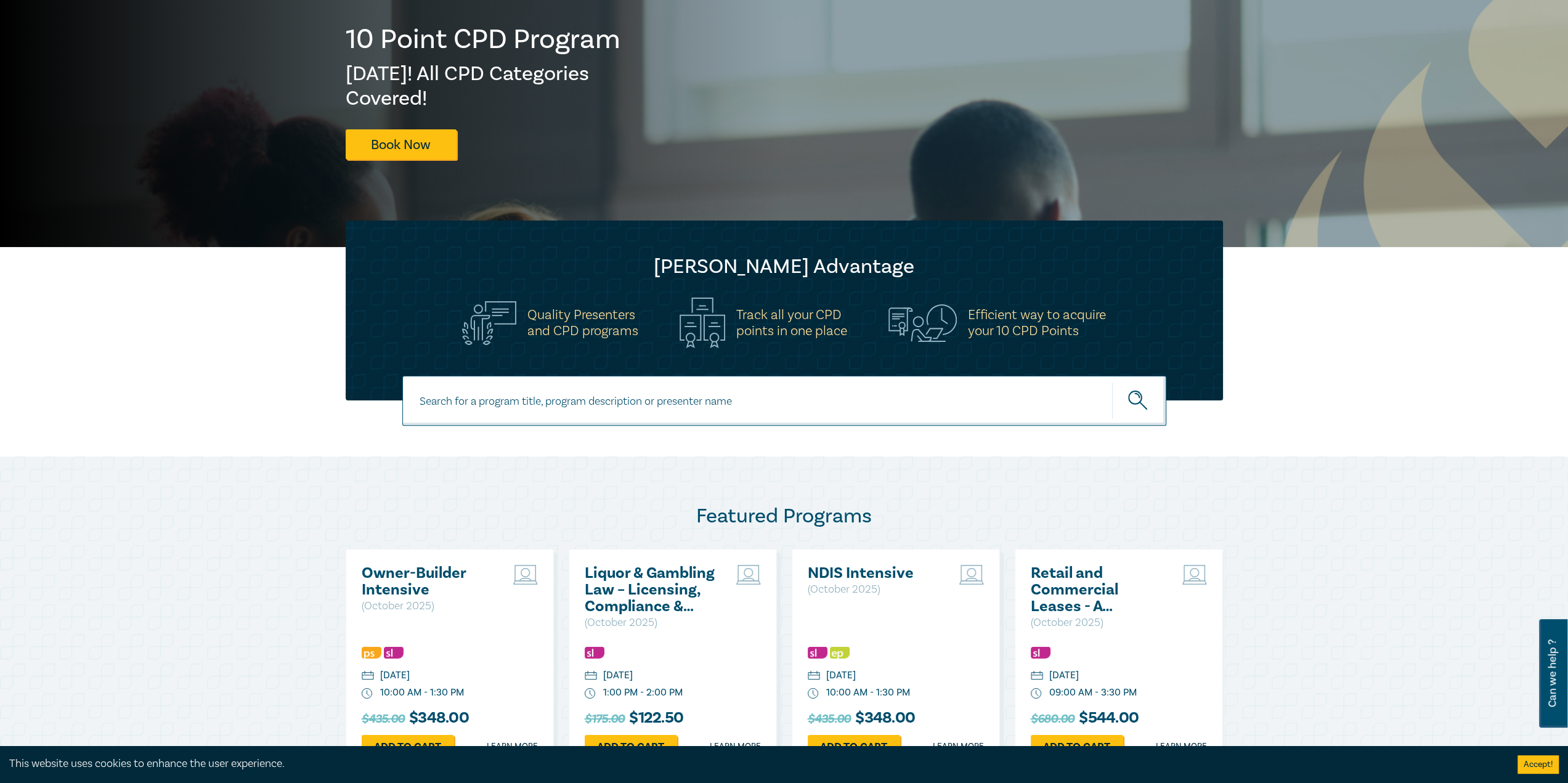
scroll to position [163, 0]
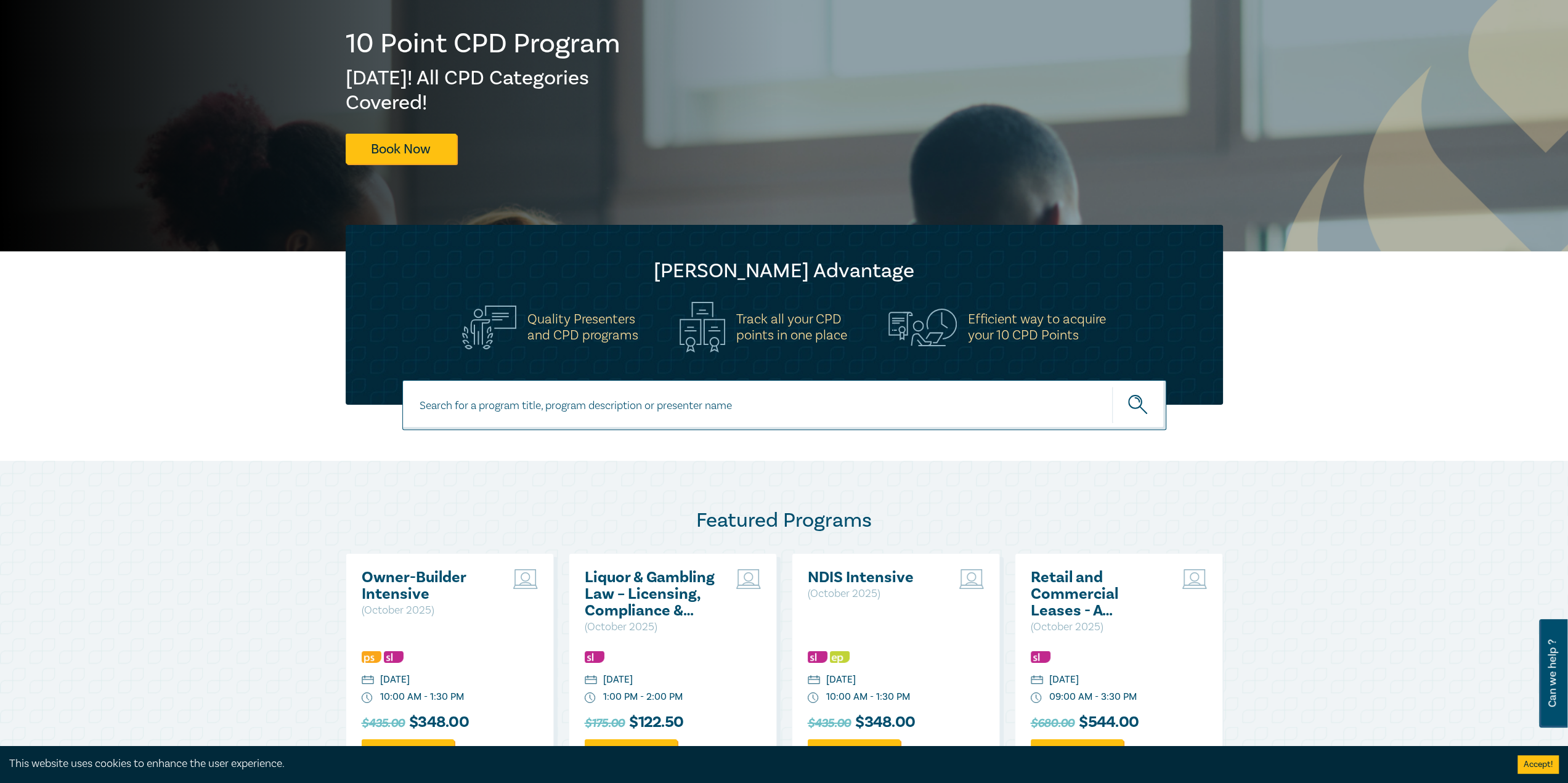
click at [762, 392] on input at bounding box center [784, 405] width 764 height 50
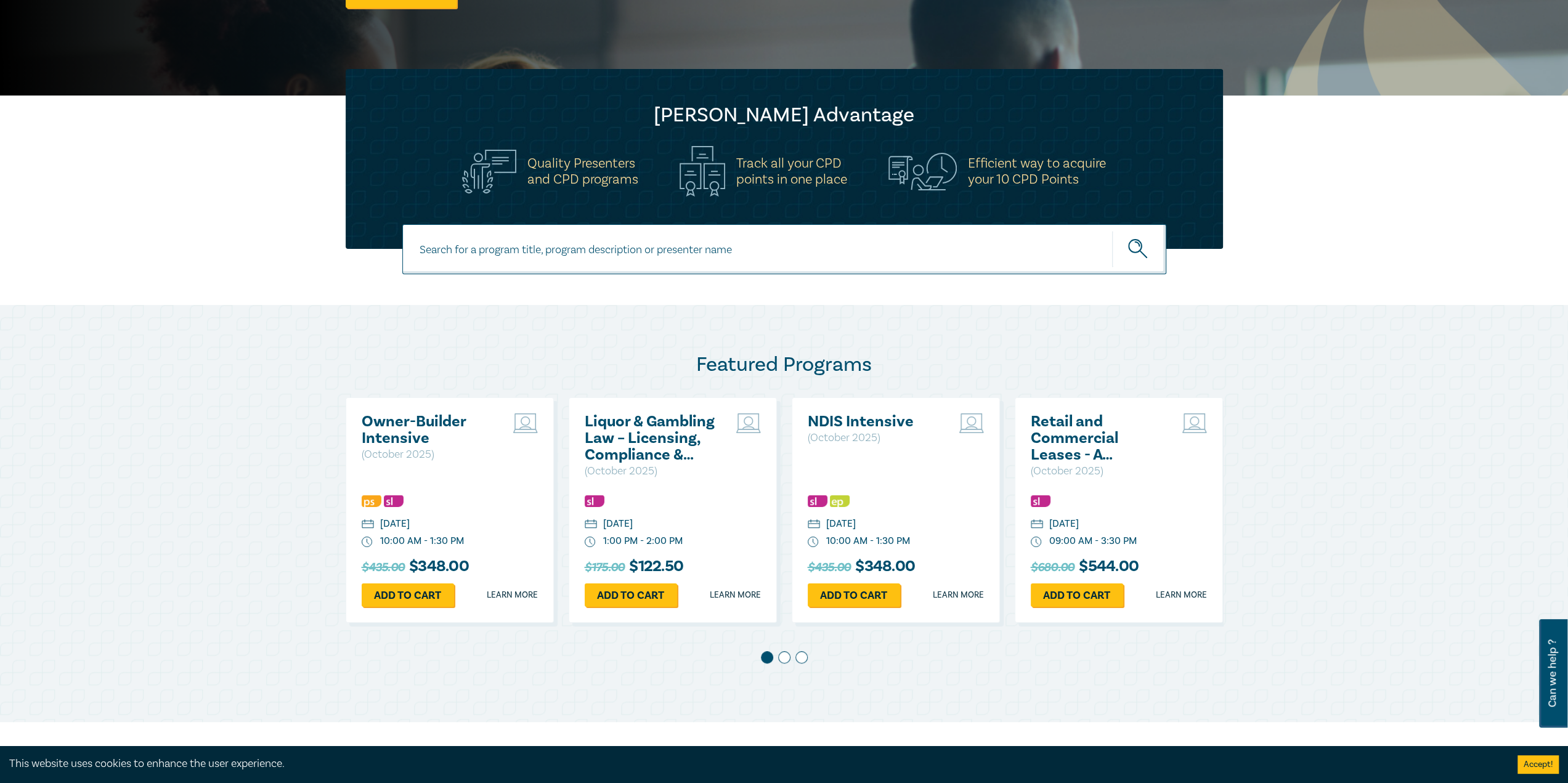
scroll to position [471, 0]
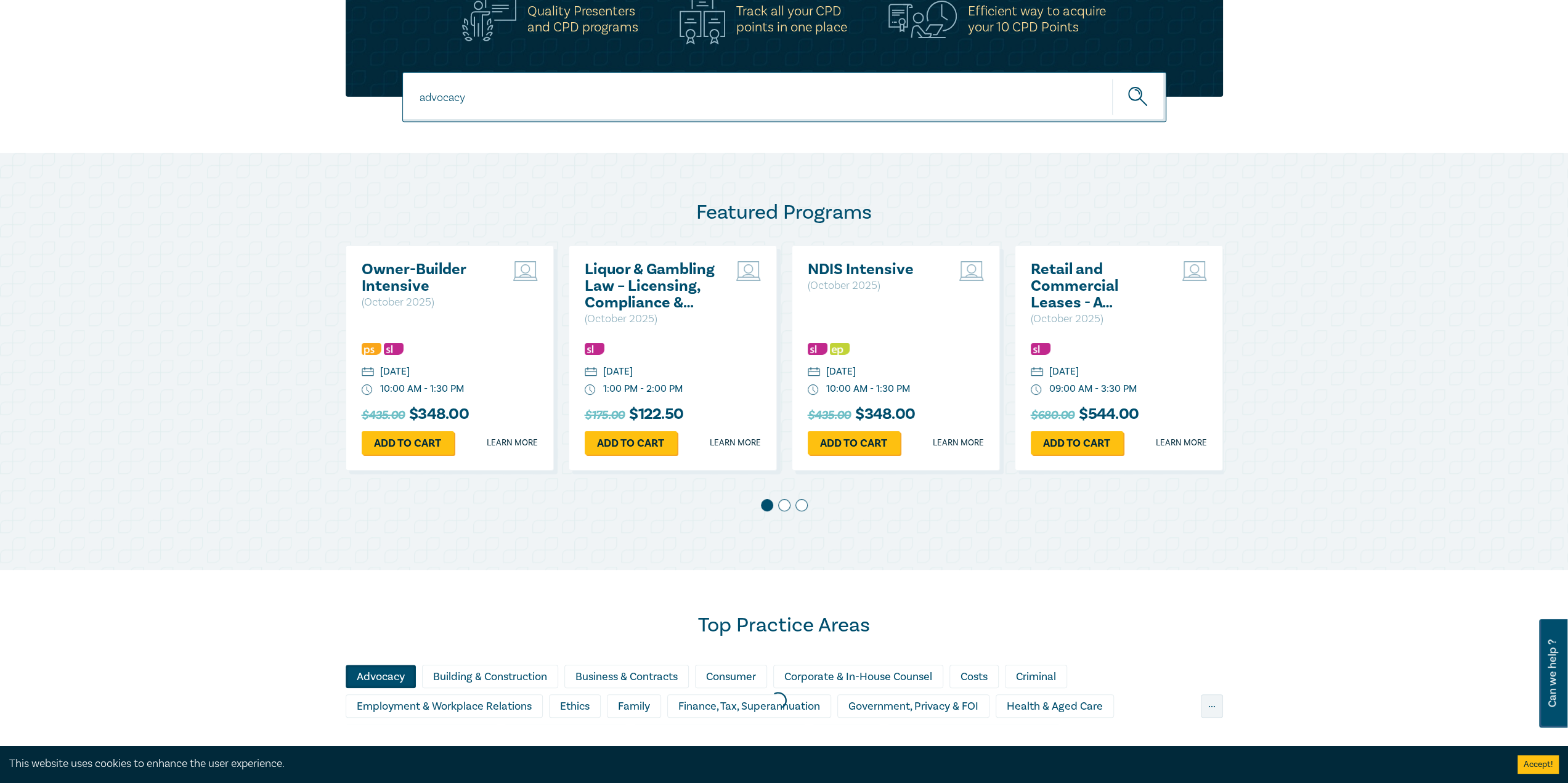
type input "advocacy"
click at [1112, 78] on button "submit" at bounding box center [1140, 97] width 55 height 38
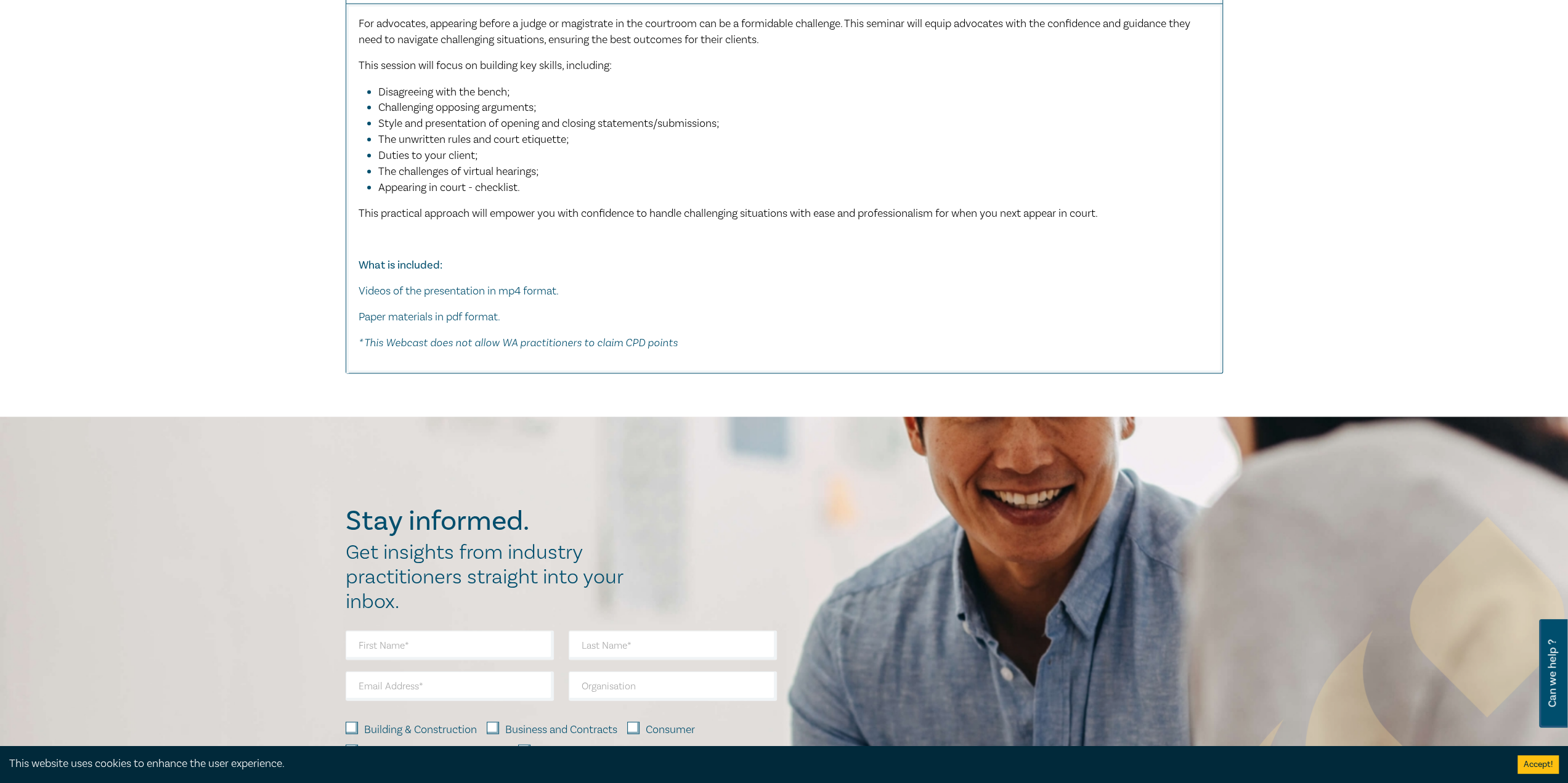
scroll to position [2279, 0]
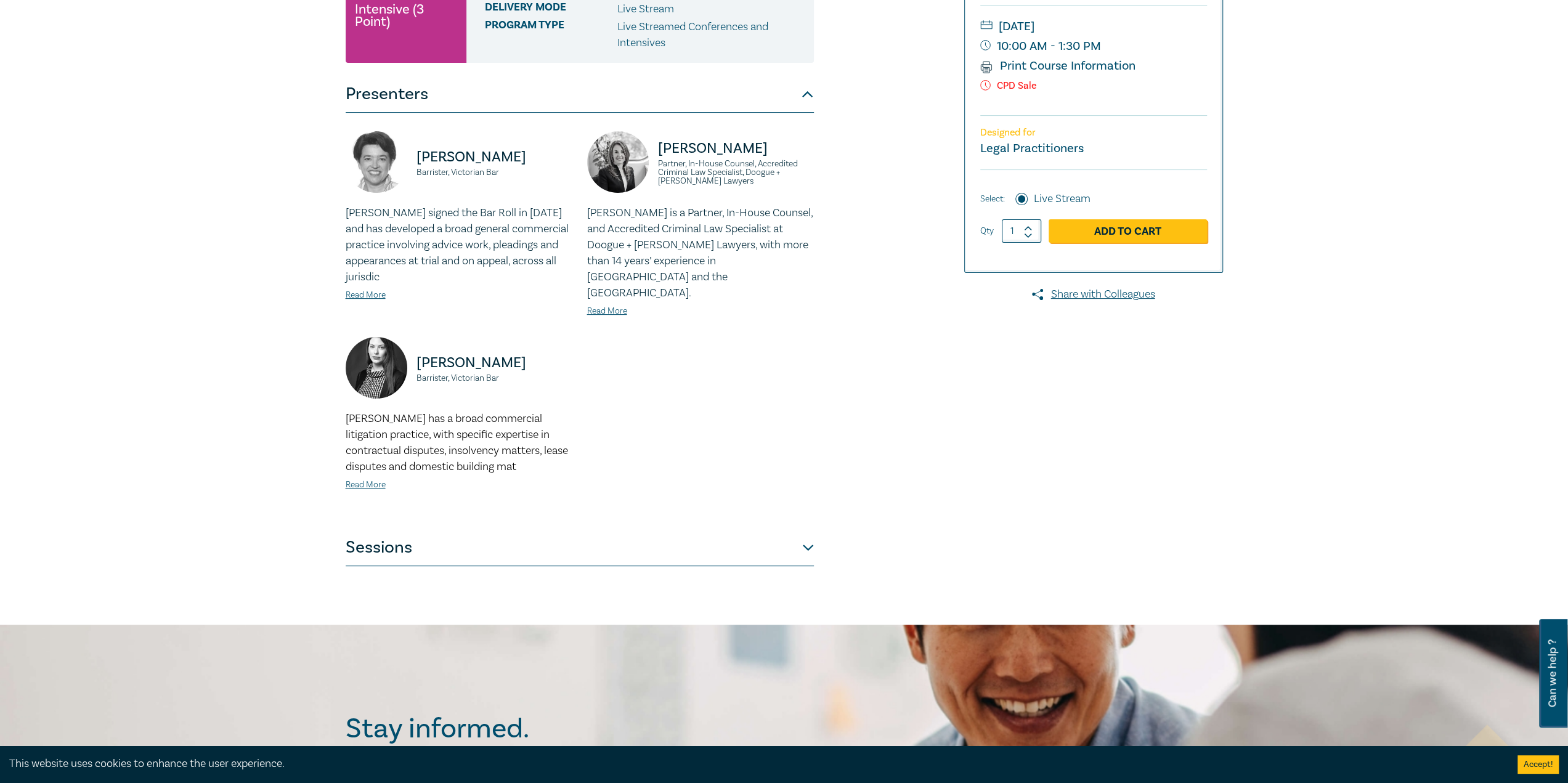
scroll to position [247, 0]
